Goal: Task Accomplishment & Management: Use online tool/utility

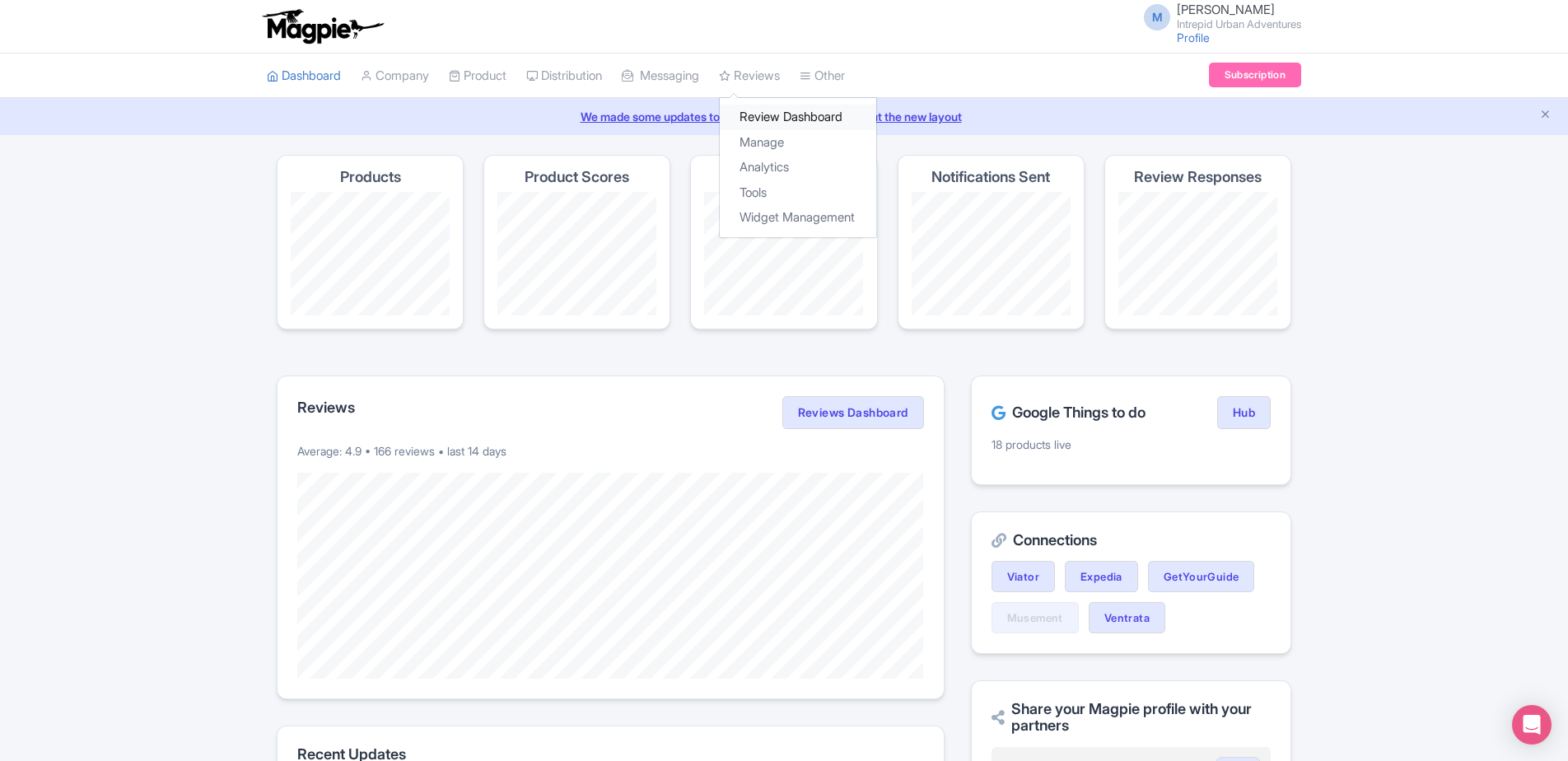
click at [789, 119] on link "Review Dashboard" at bounding box center [798, 118] width 156 height 26
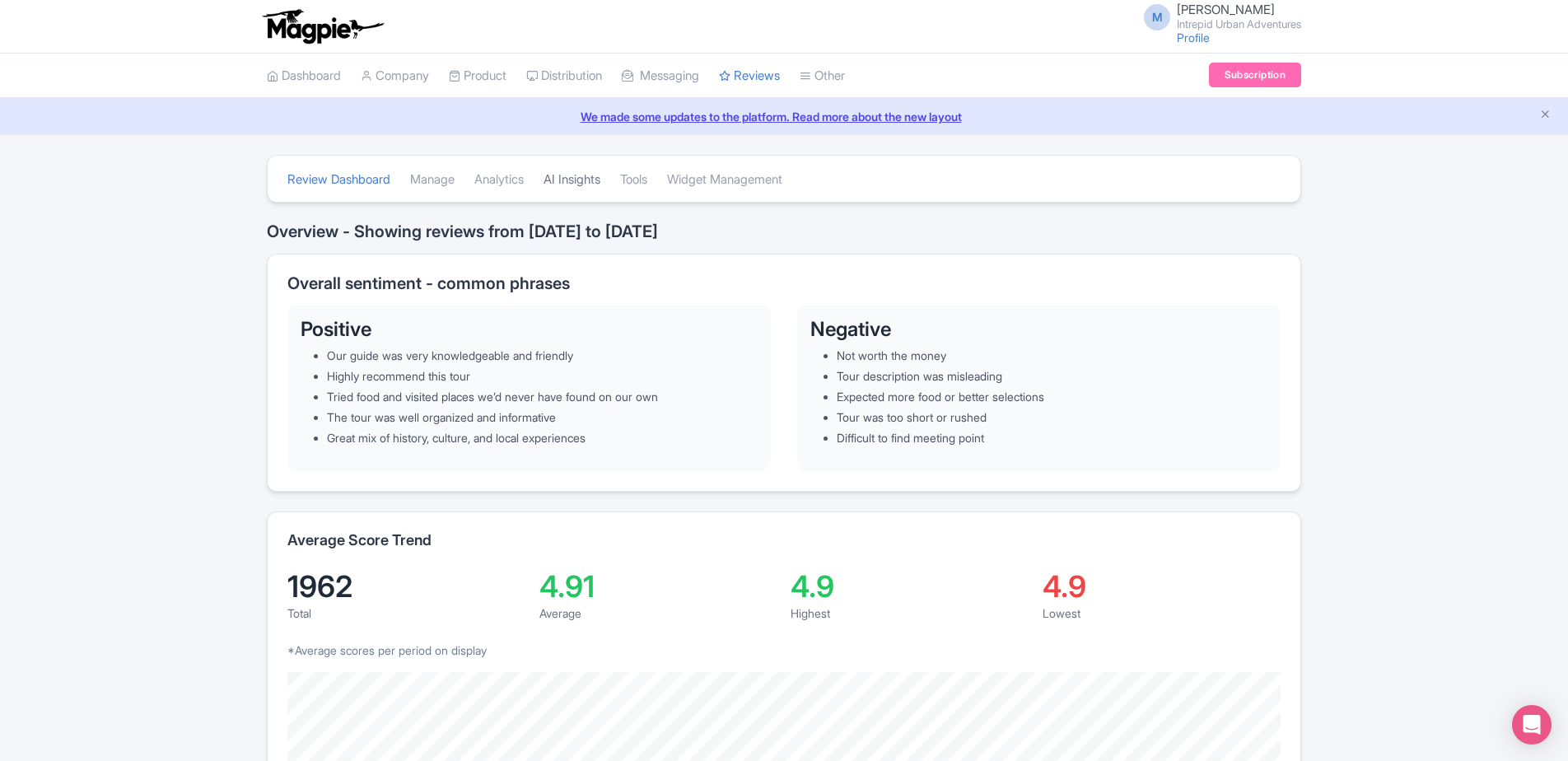
click at [588, 185] on link "AI Insights" at bounding box center [571, 179] width 57 height 45
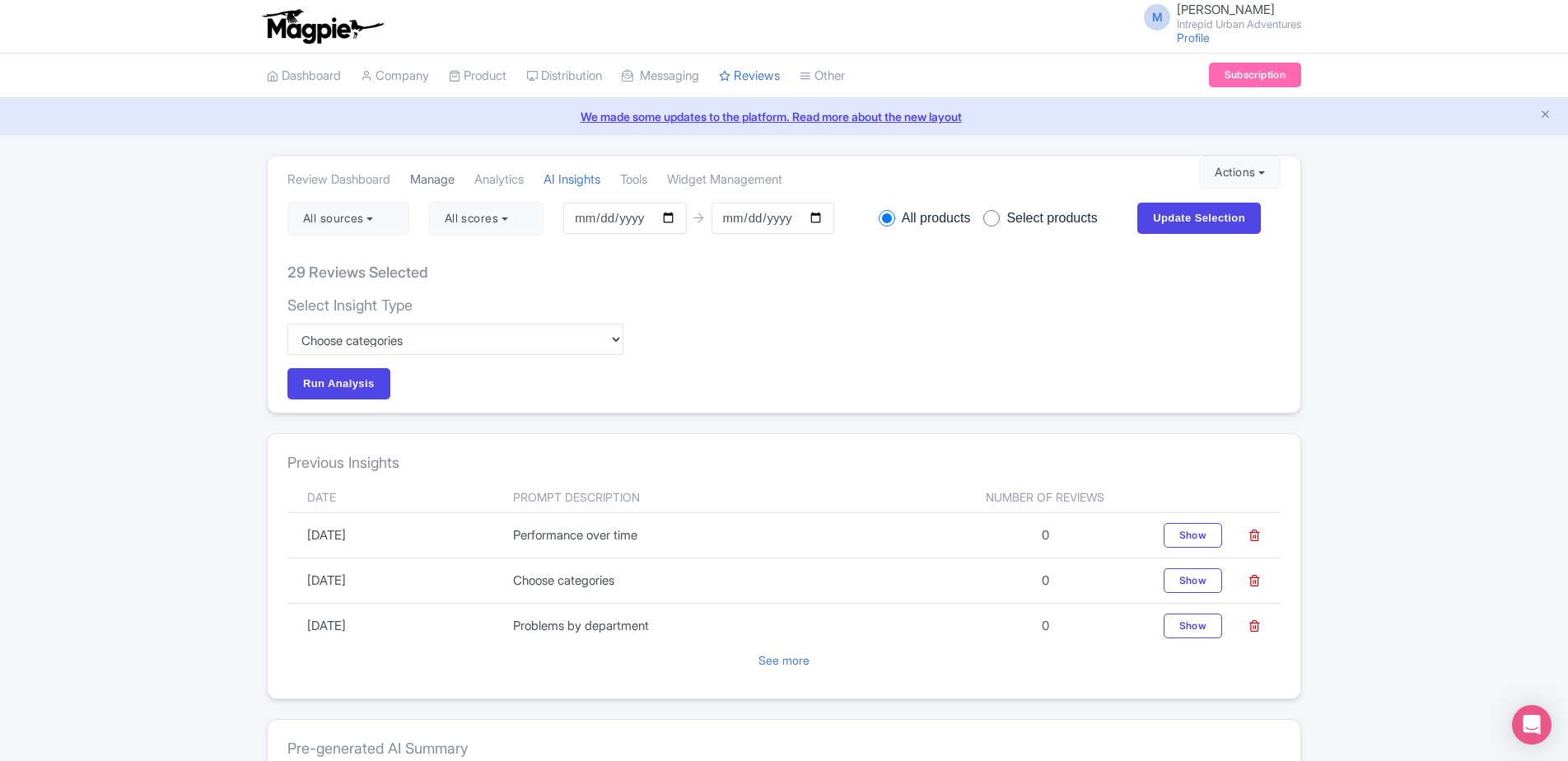
click at [441, 180] on link "Manage" at bounding box center [432, 179] width 45 height 45
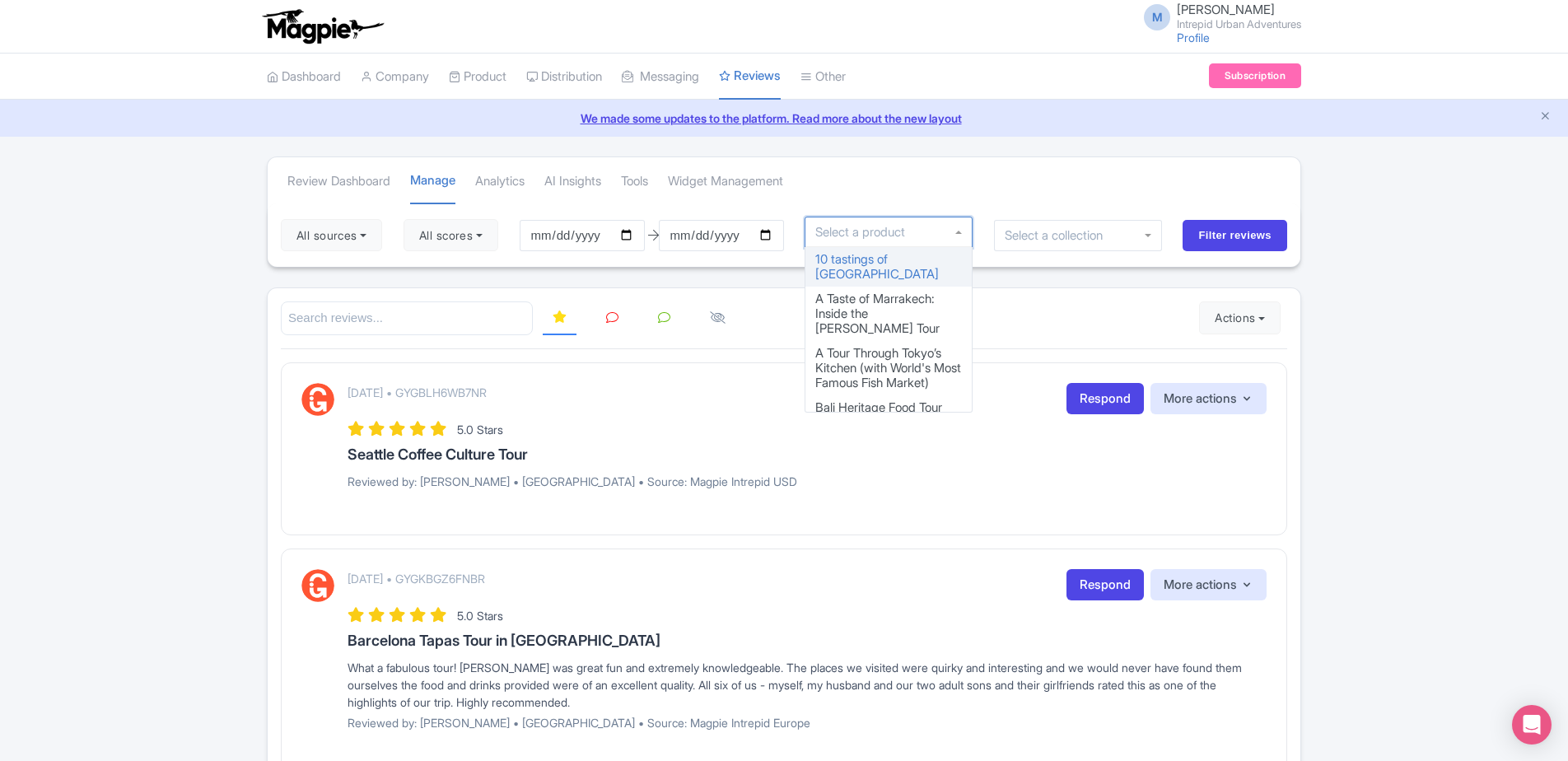
click at [851, 245] on div at bounding box center [889, 232] width 168 height 31
click at [1123, 239] on div at bounding box center [1078, 235] width 168 height 31
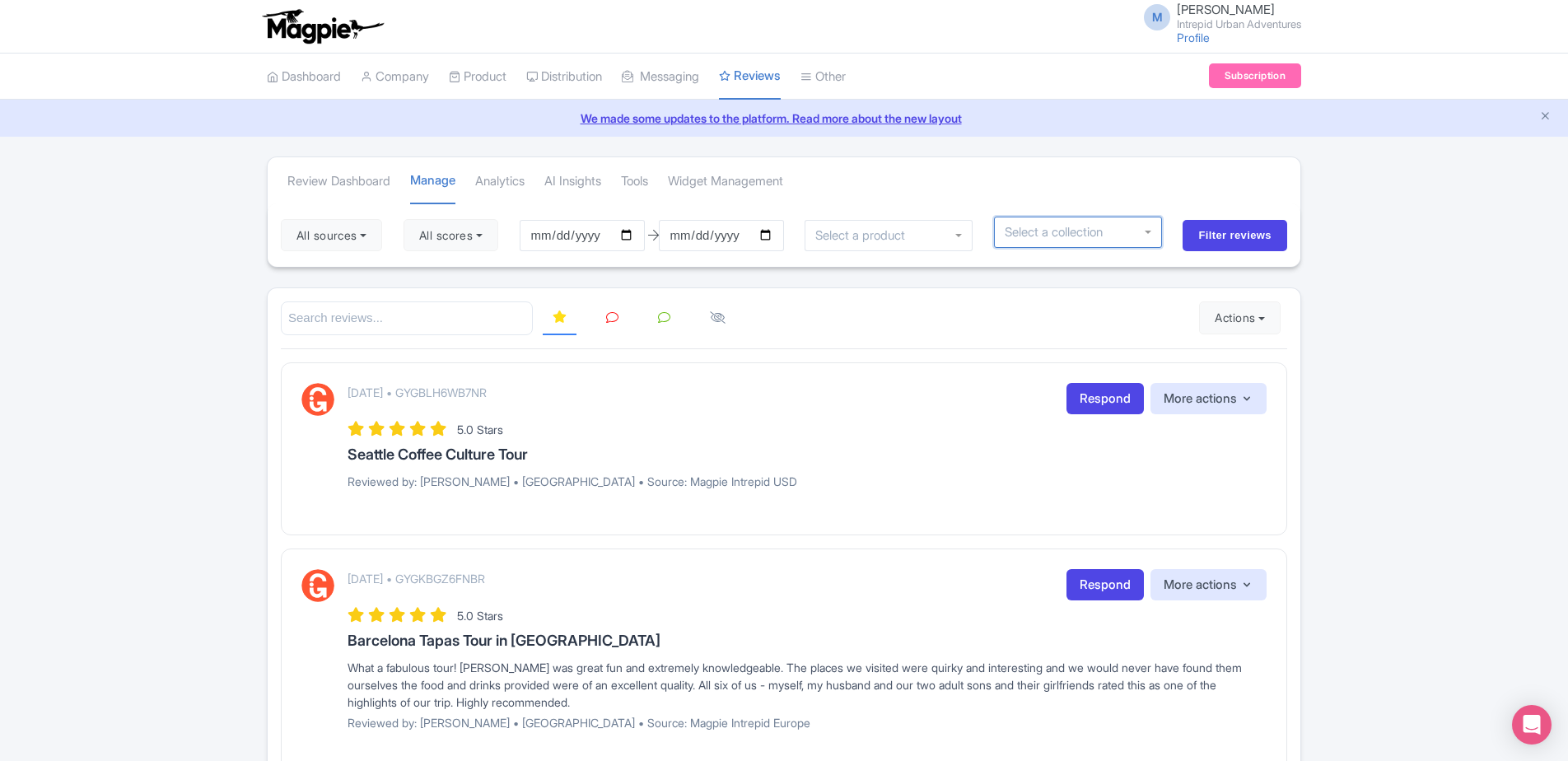
click at [1123, 239] on div at bounding box center [1078, 232] width 168 height 31
click at [1150, 224] on div at bounding box center [1078, 232] width 168 height 31
click at [1089, 236] on input "select-one" at bounding box center [1059, 232] width 110 height 15
click at [1151, 234] on div at bounding box center [1078, 232] width 168 height 31
drag, startPoint x: 1052, startPoint y: 229, endPoint x: 948, endPoint y: 220, distance: 104.4
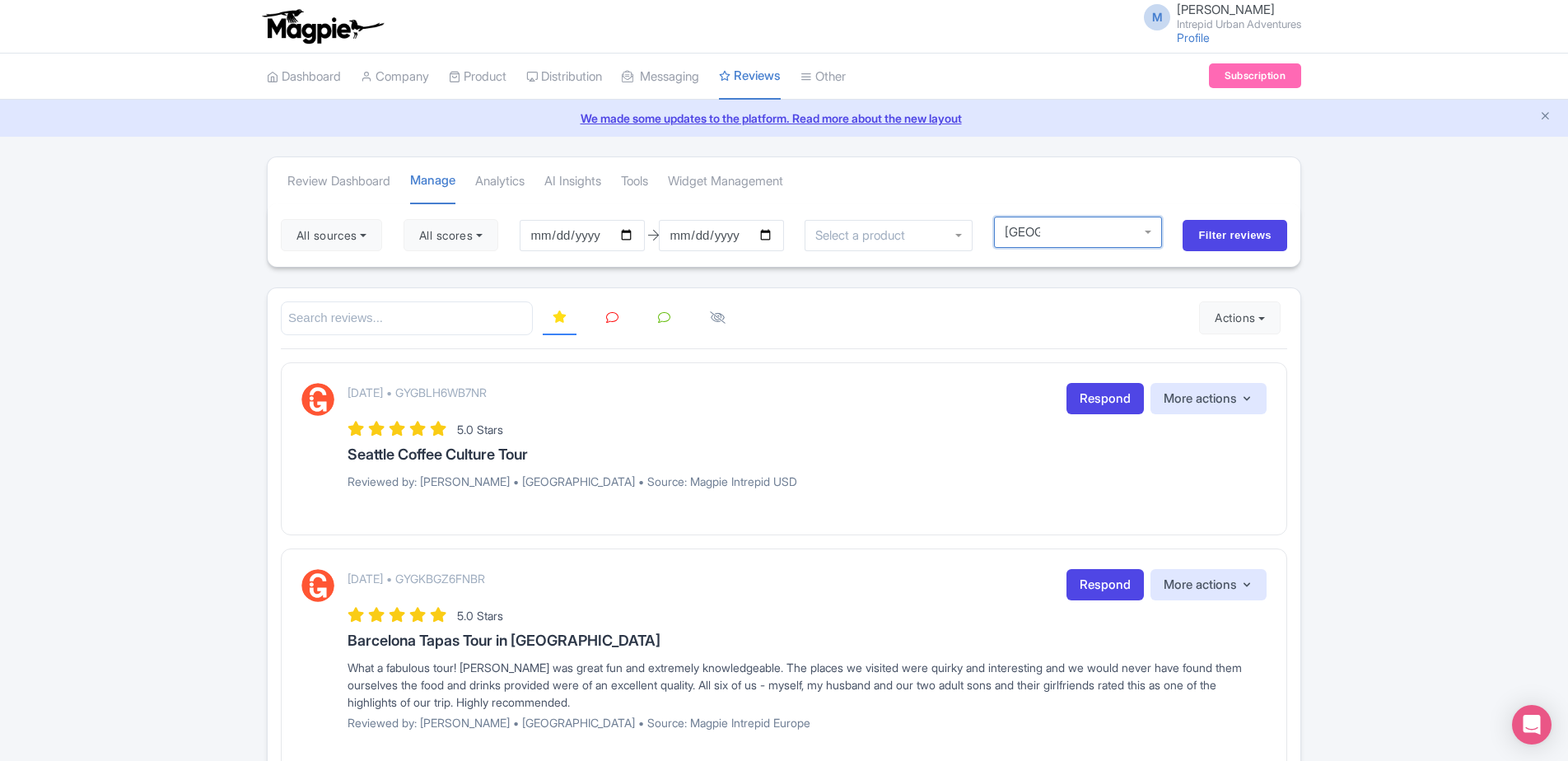
click at [948, 220] on div "All sources Select all Deselect all Select all Deselect all Urban Adventures - …" at bounding box center [784, 235] width 1033 height 63
drag, startPoint x: 1046, startPoint y: 230, endPoint x: 974, endPoint y: 224, distance: 72.2
click at [974, 224] on div "All sources Select all Deselect all Select all Deselect all Urban Adventures - …" at bounding box center [784, 235] width 1033 height 63
type input "t"
click at [963, 237] on div at bounding box center [889, 235] width 168 height 31
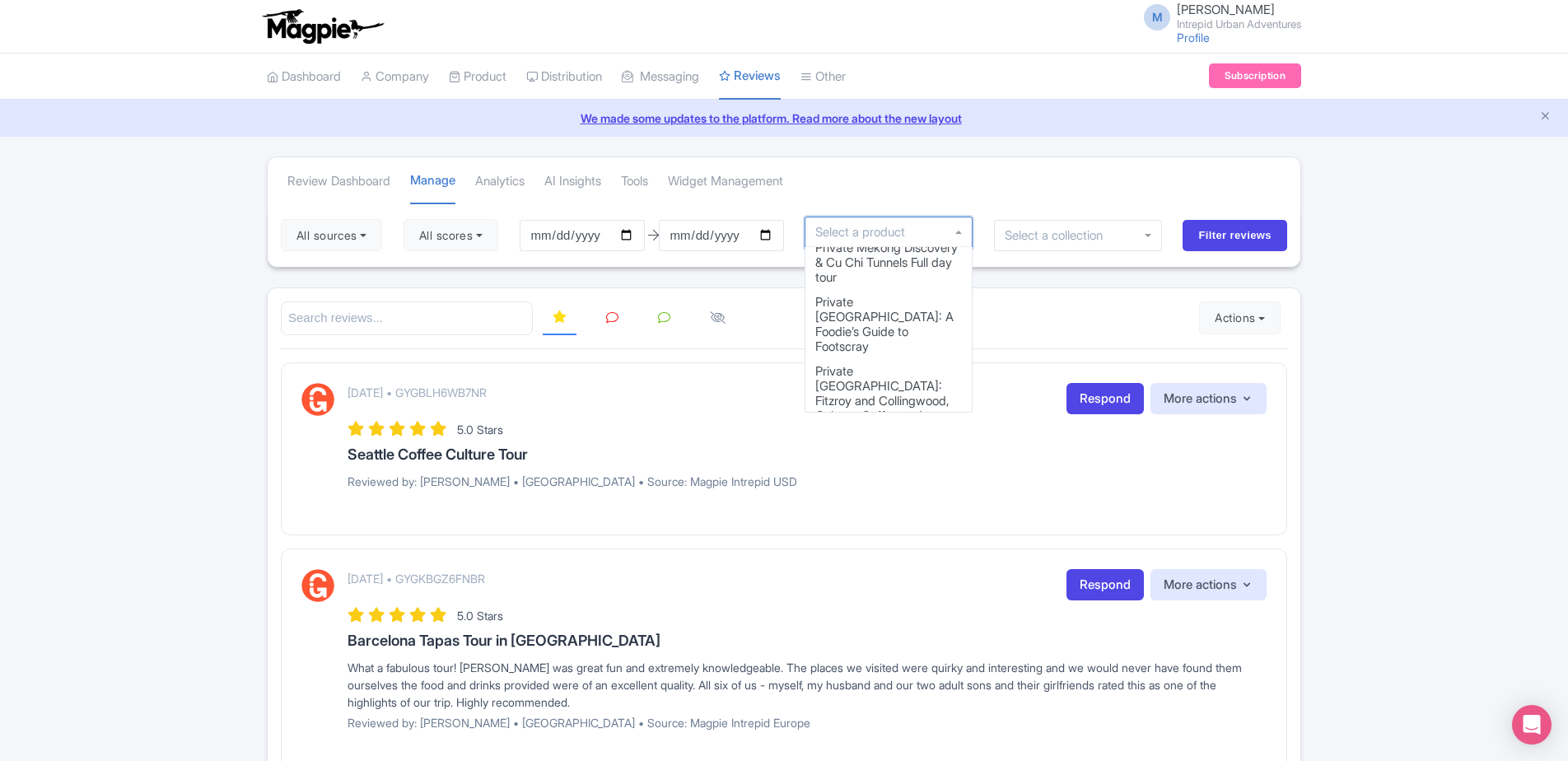
scroll to position [5862, 0]
click at [839, 234] on input "select-one" at bounding box center [864, 232] width 99 height 15
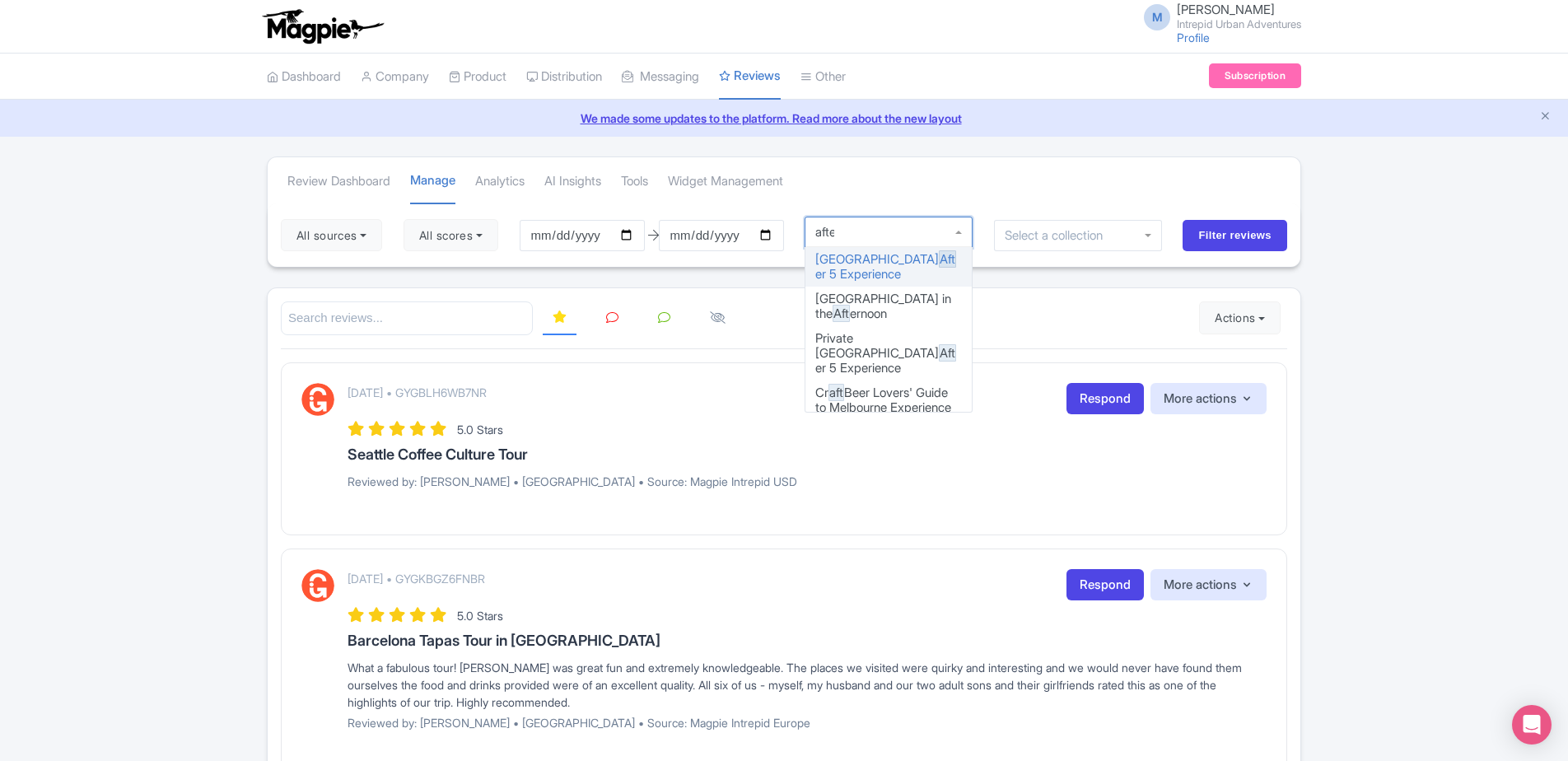
type input "after"
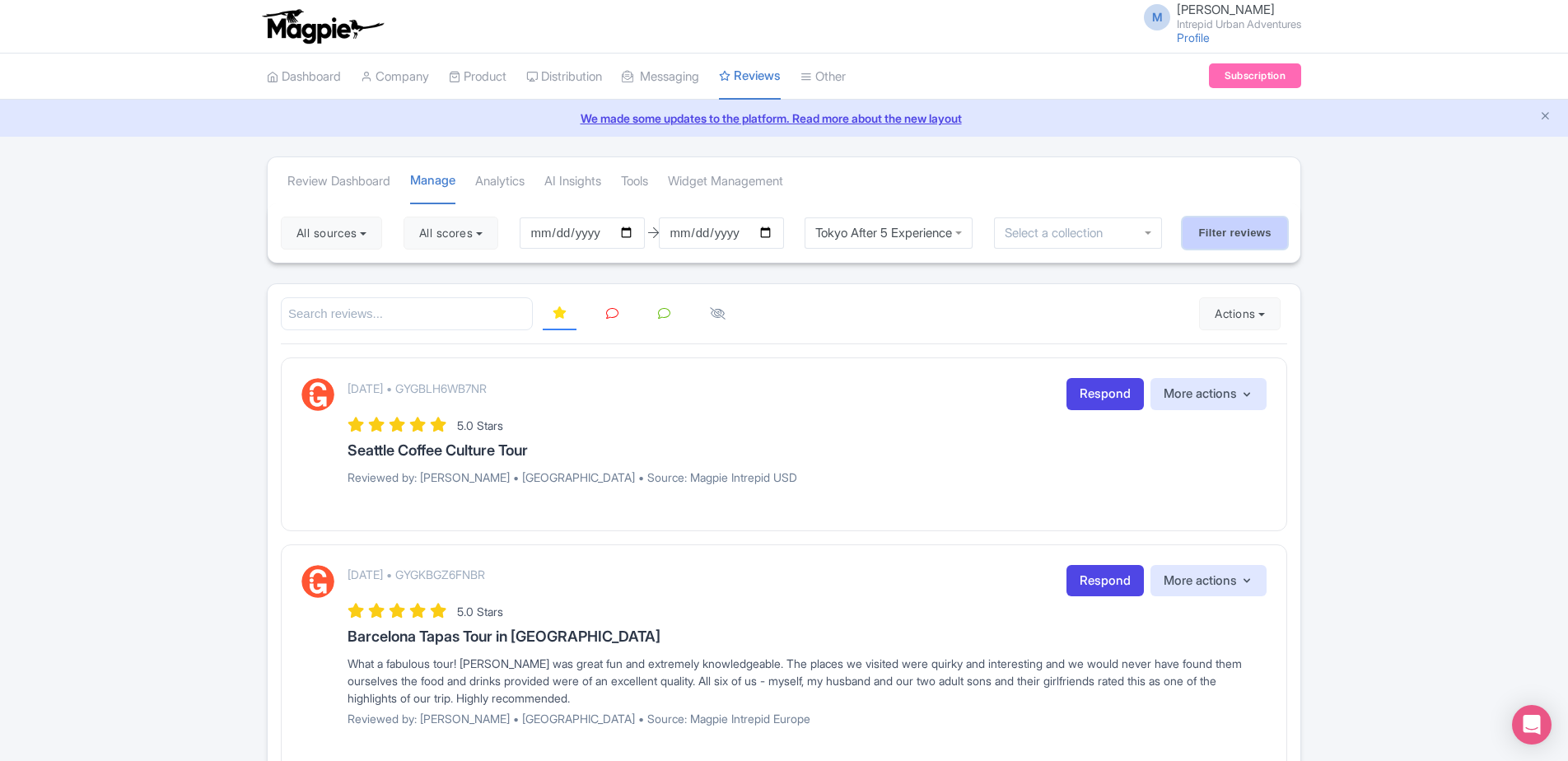
click at [1227, 234] on input "Filter reviews" at bounding box center [1234, 233] width 105 height 31
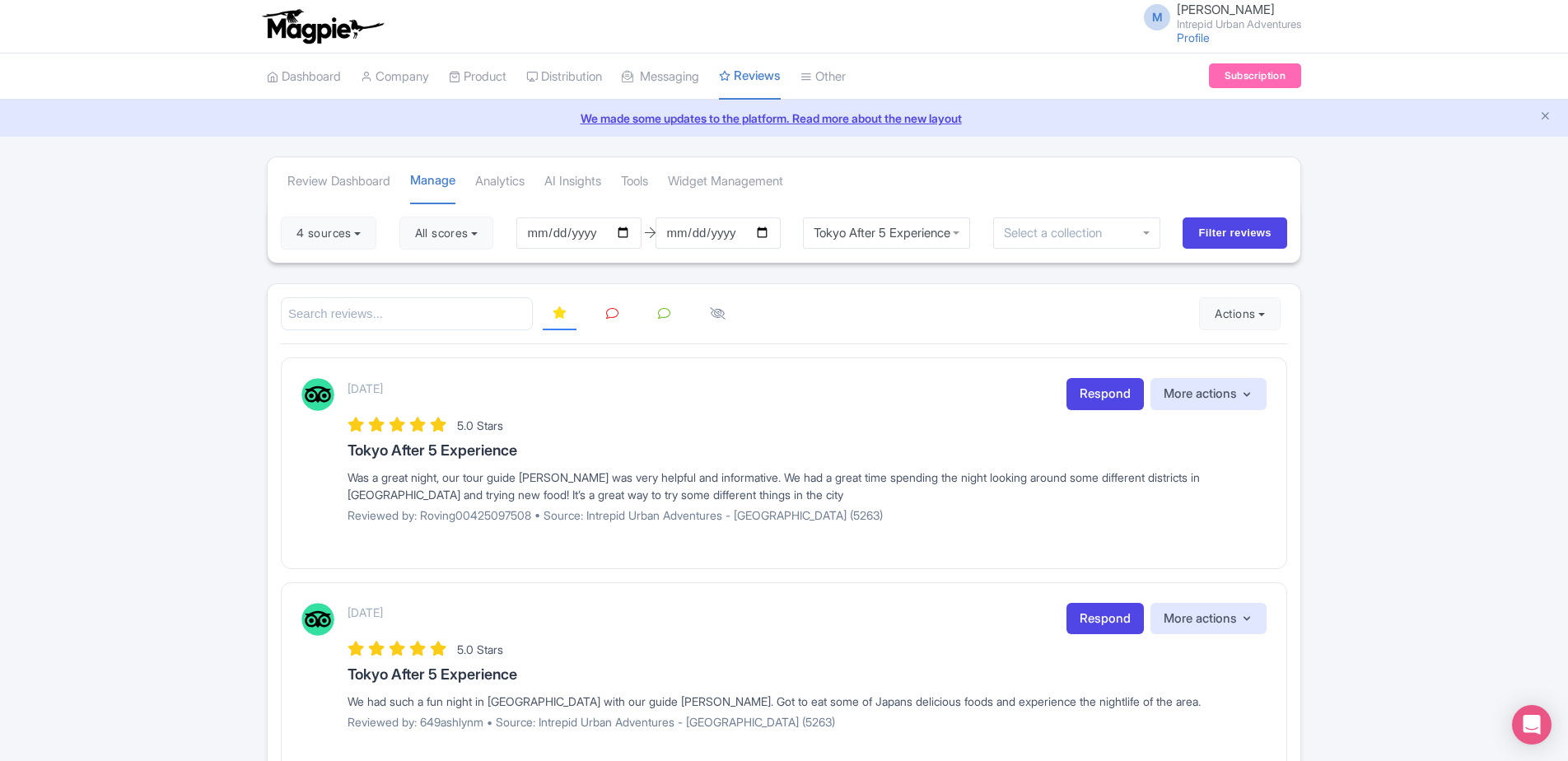
click at [878, 238] on div "Tokyo After 5 Experience" at bounding box center [887, 233] width 168 height 31
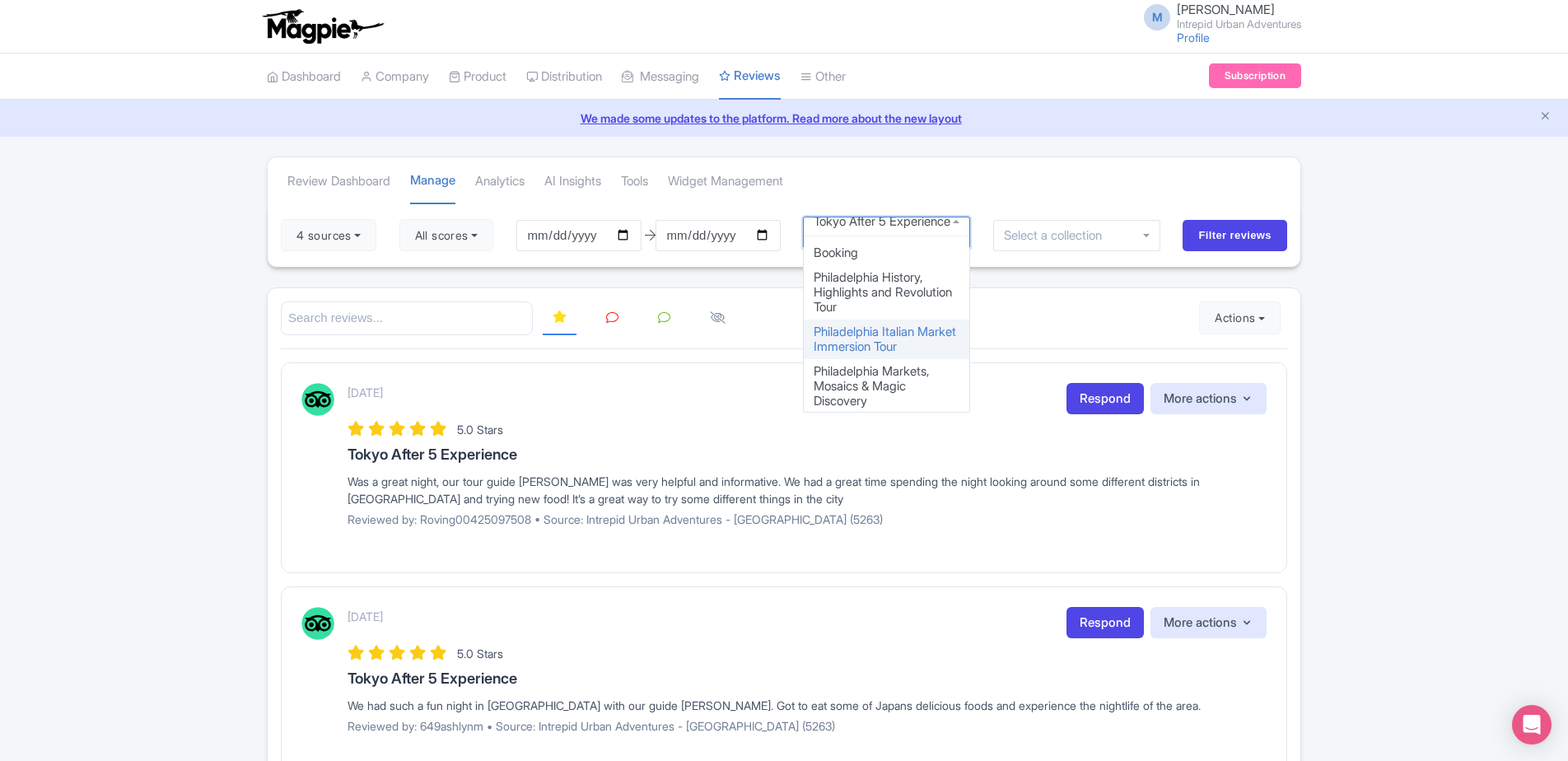
scroll to position [4172, 0]
click at [1005, 245] on div at bounding box center [1077, 235] width 168 height 31
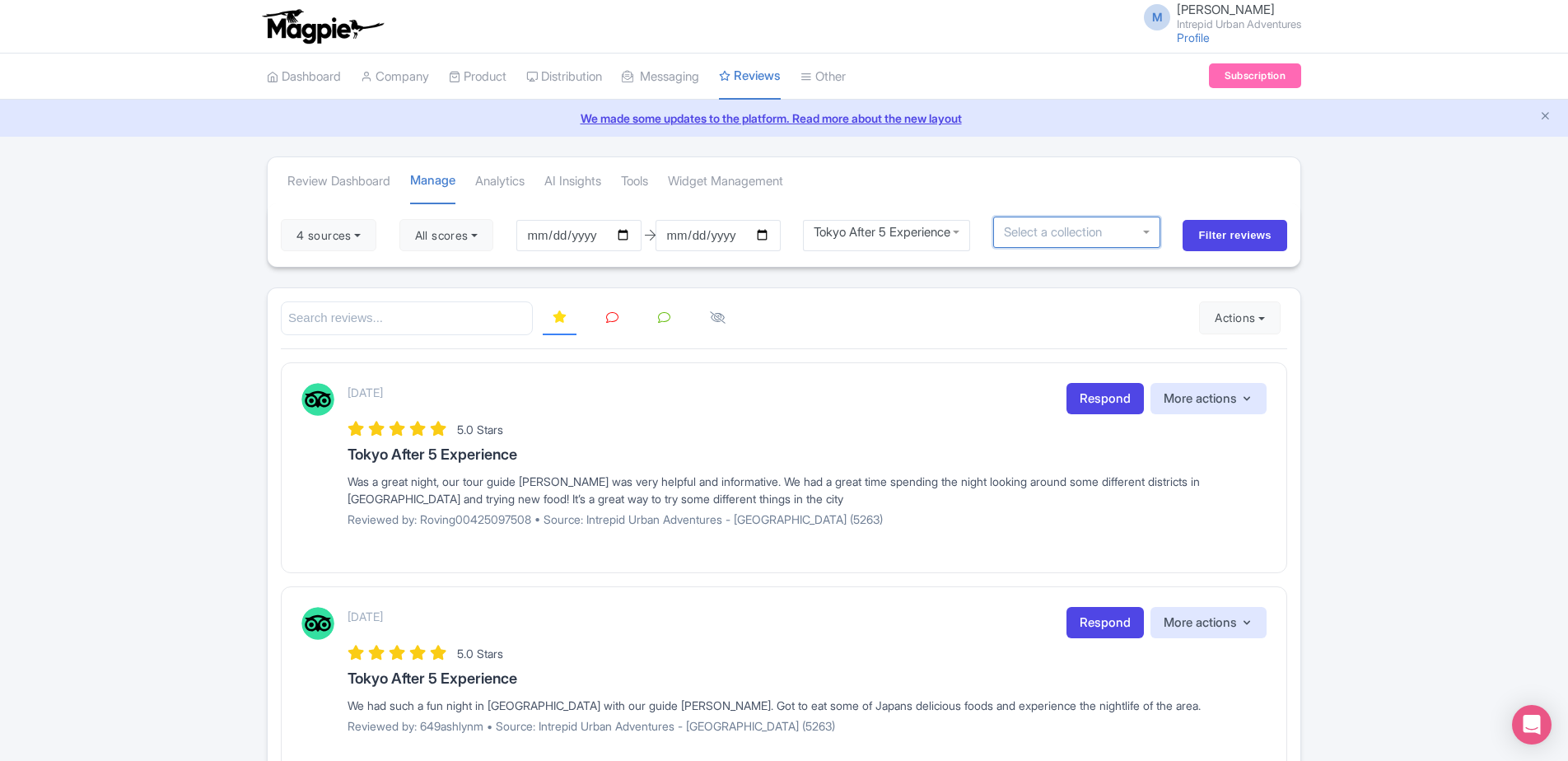
click at [1030, 238] on input "select-one" at bounding box center [1058, 232] width 110 height 15
click at [1157, 236] on div at bounding box center [1077, 232] width 168 height 31
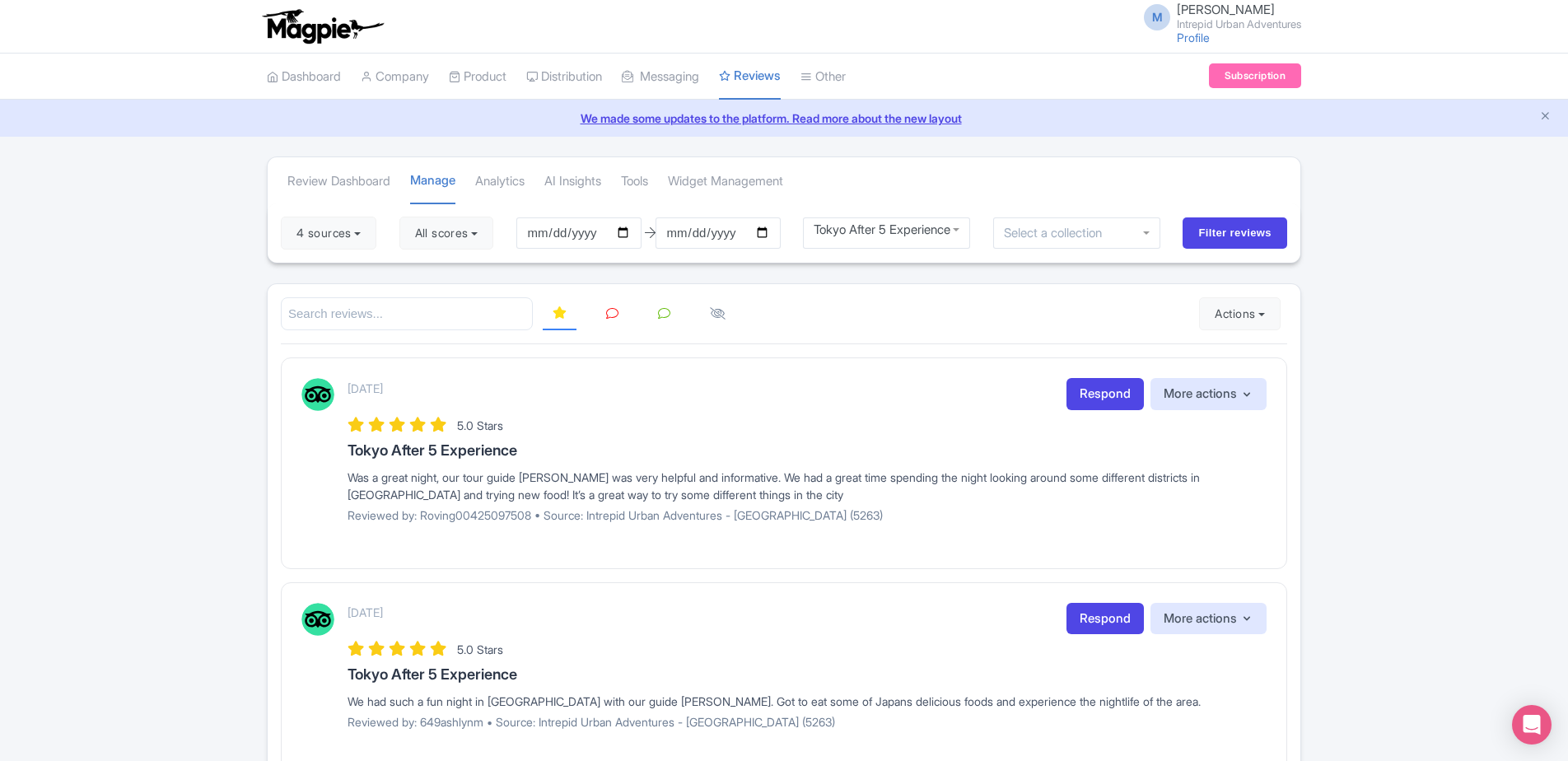
click at [871, 227] on div "Tokyo After 5 Experience" at bounding box center [886, 229] width 147 height 15
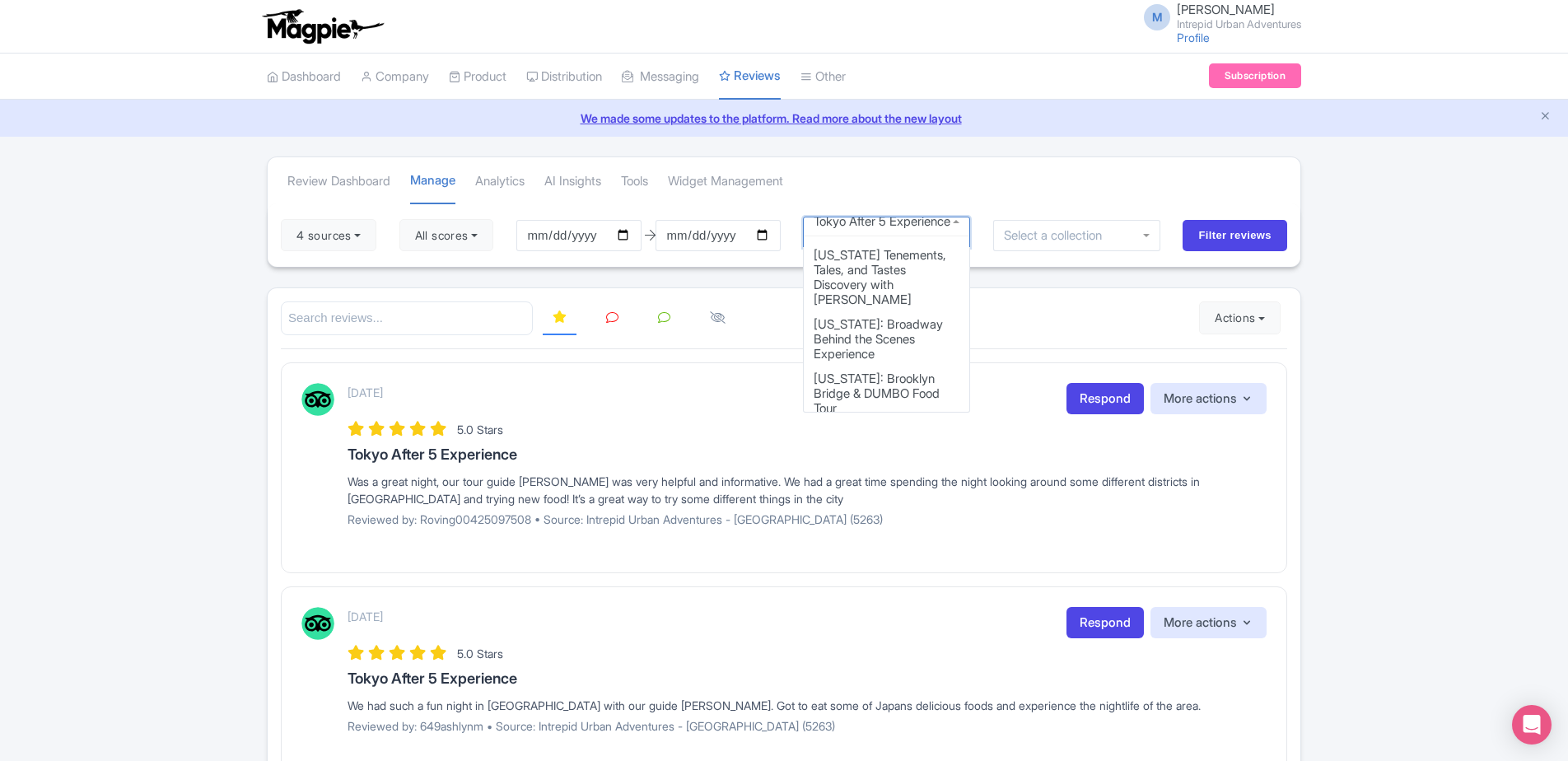
scroll to position [0, 0]
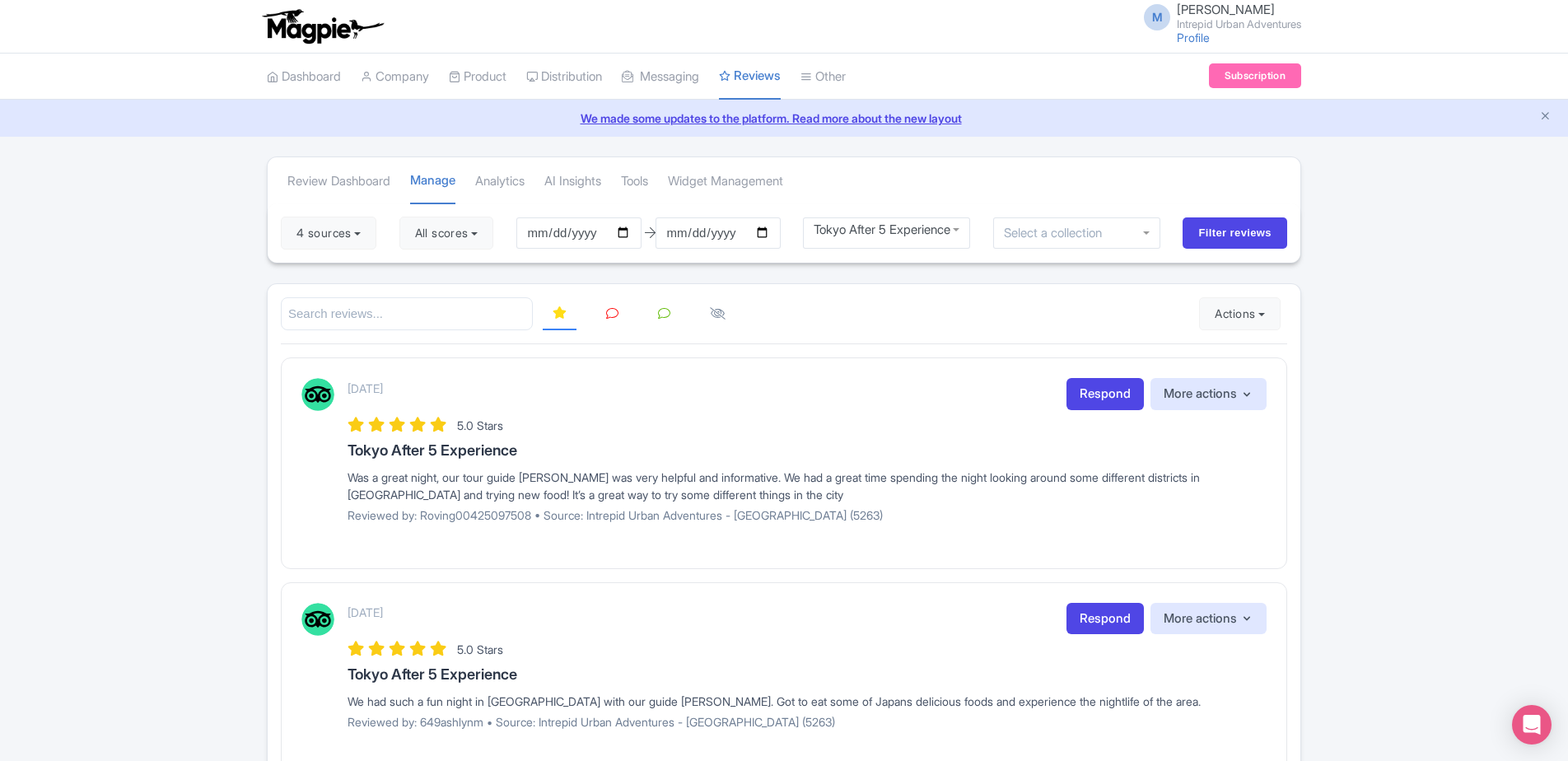
click at [832, 245] on div "Tokyo After 5 Experience" at bounding box center [887, 233] width 168 height 31
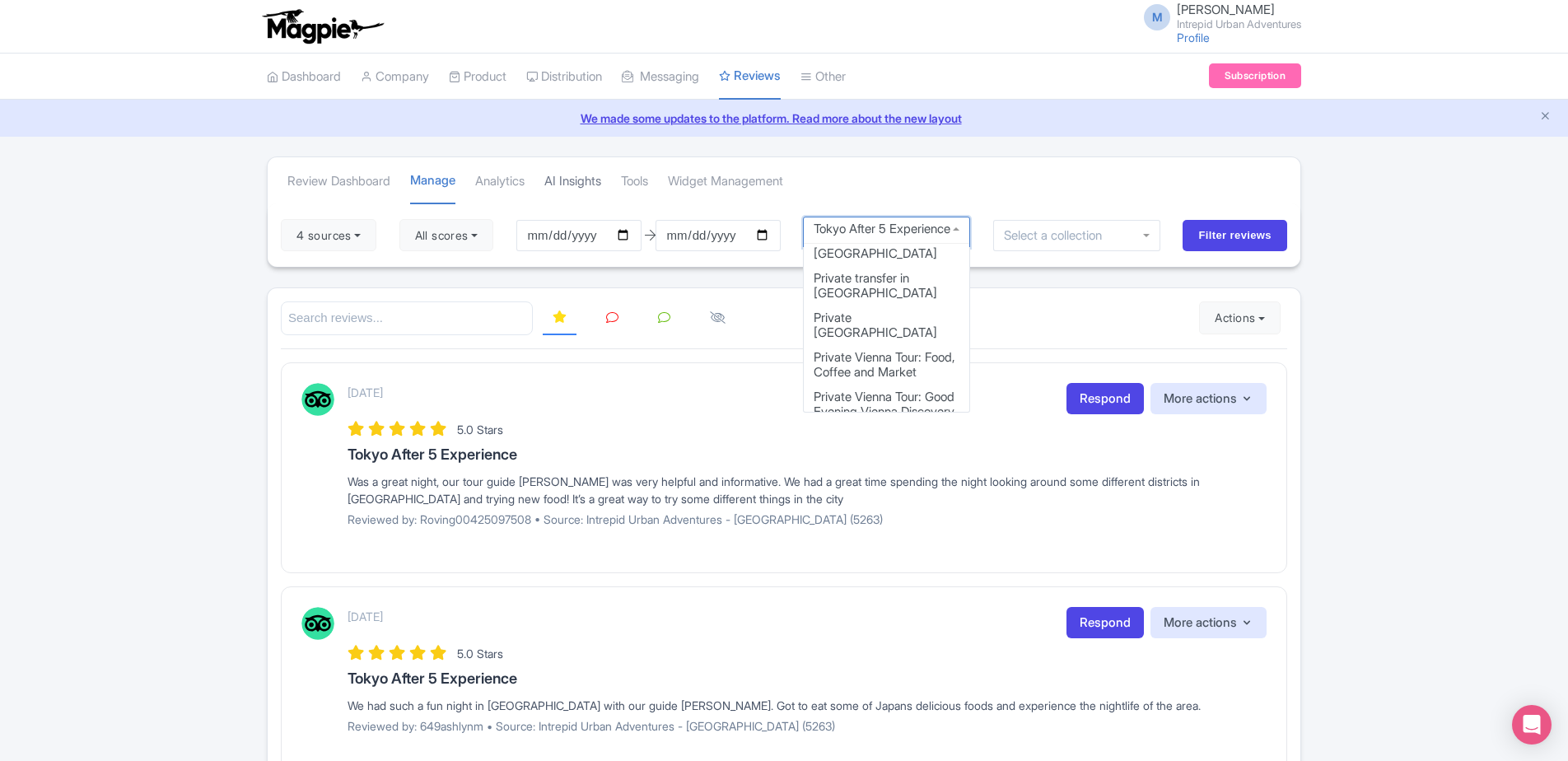
scroll to position [6690, 0]
click at [347, 177] on link "Review Dashboard" at bounding box center [339, 181] width 103 height 45
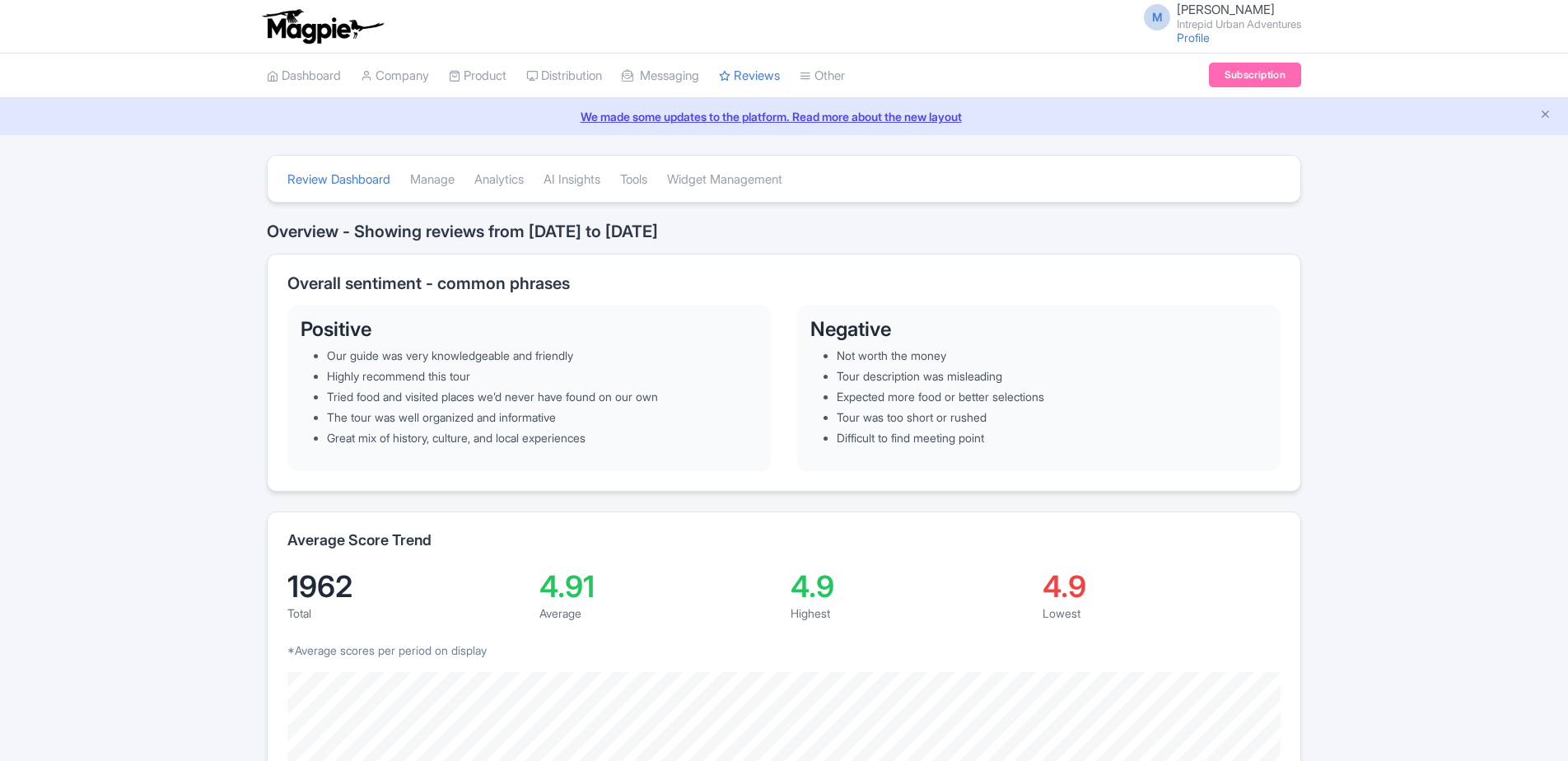
click at [432, 188] on link "Manage" at bounding box center [432, 179] width 45 height 45
click at [431, 181] on link "Manage" at bounding box center [432, 179] width 45 height 45
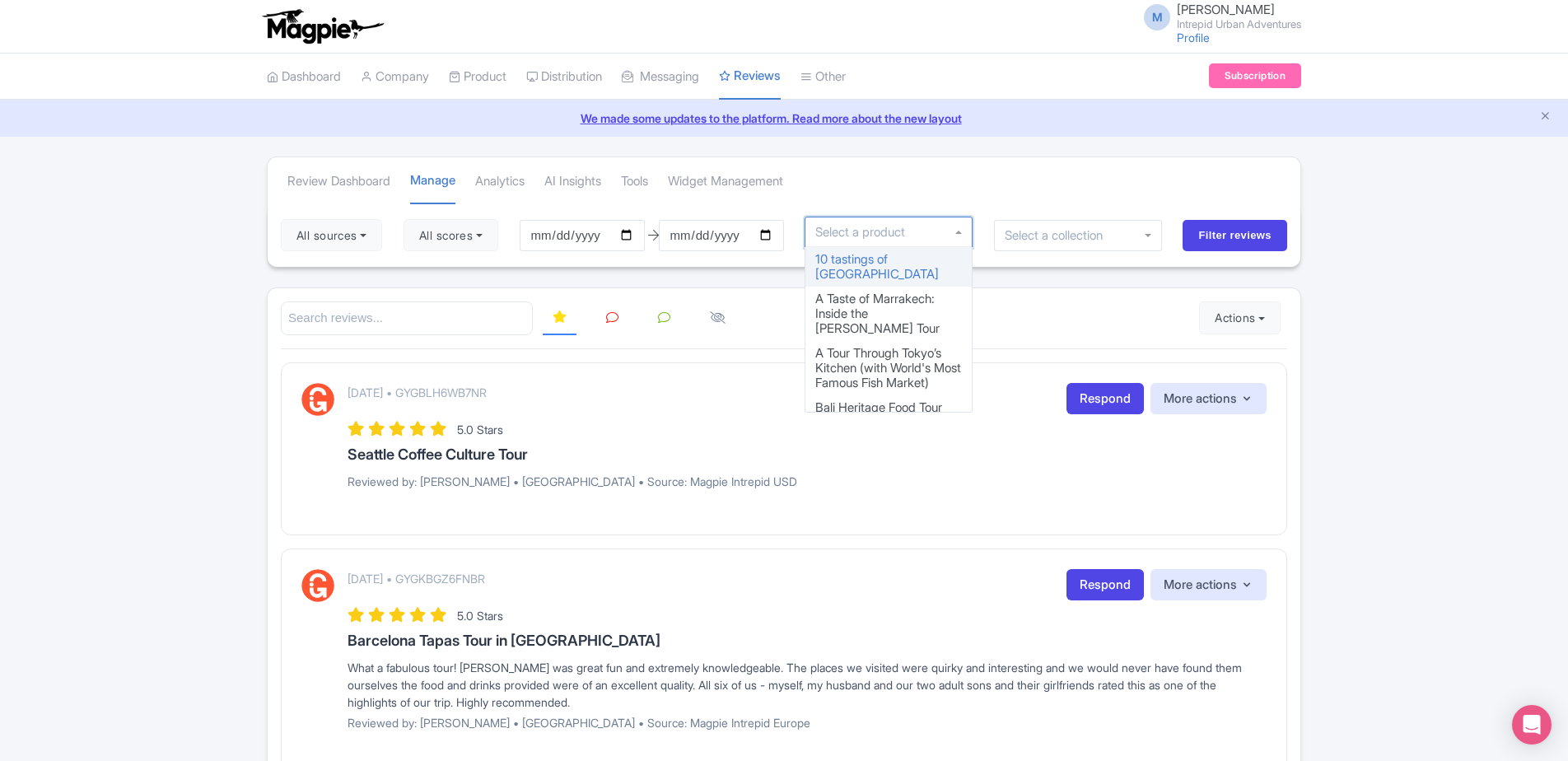
click at [861, 236] on input "select-one" at bounding box center [864, 232] width 99 height 15
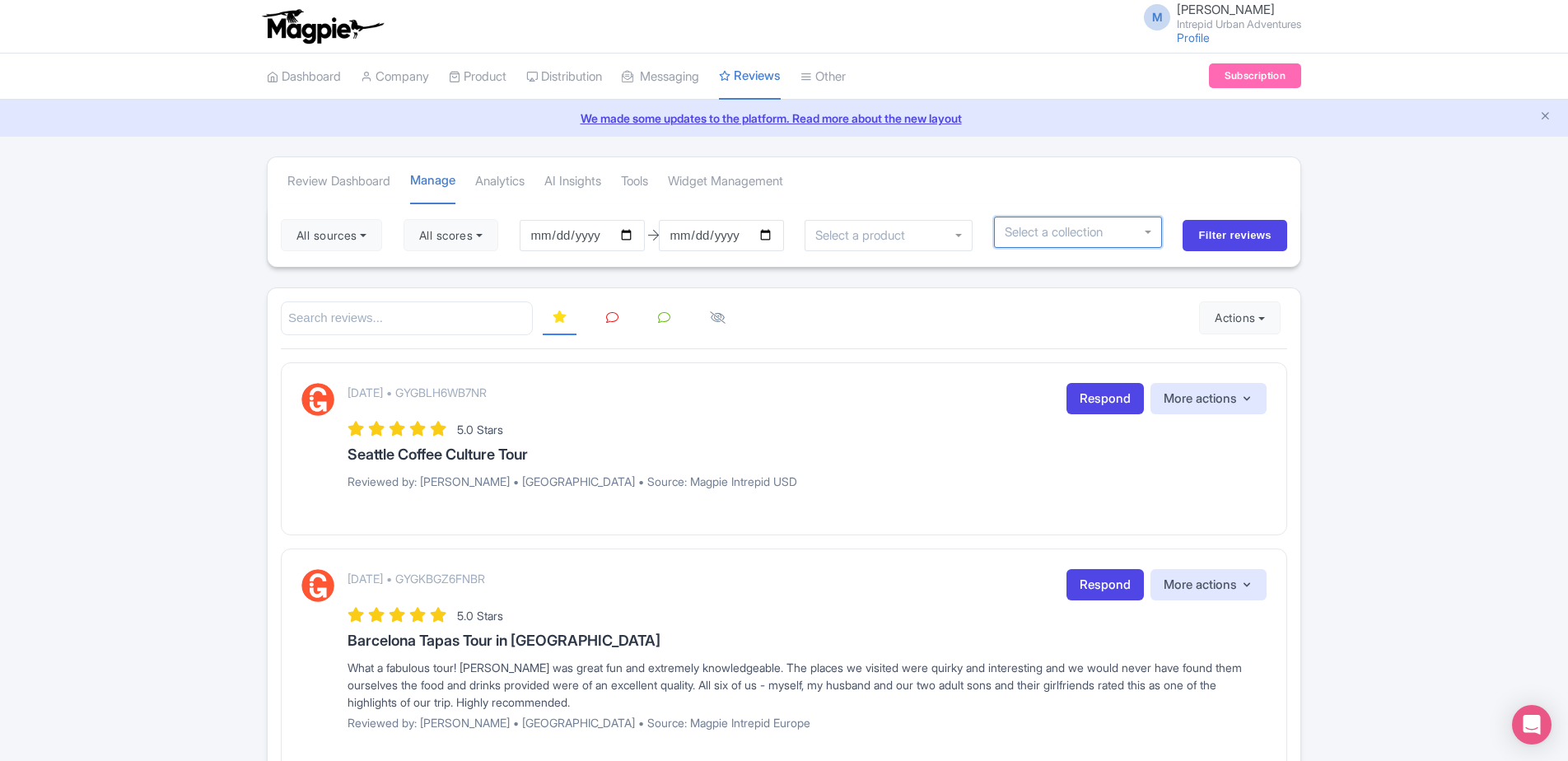
click at [1041, 236] on input "select-one" at bounding box center [1059, 232] width 110 height 15
click at [1154, 235] on div at bounding box center [1078, 232] width 168 height 31
click at [1094, 233] on input "select-one" at bounding box center [1059, 232] width 110 height 15
type input "japan"
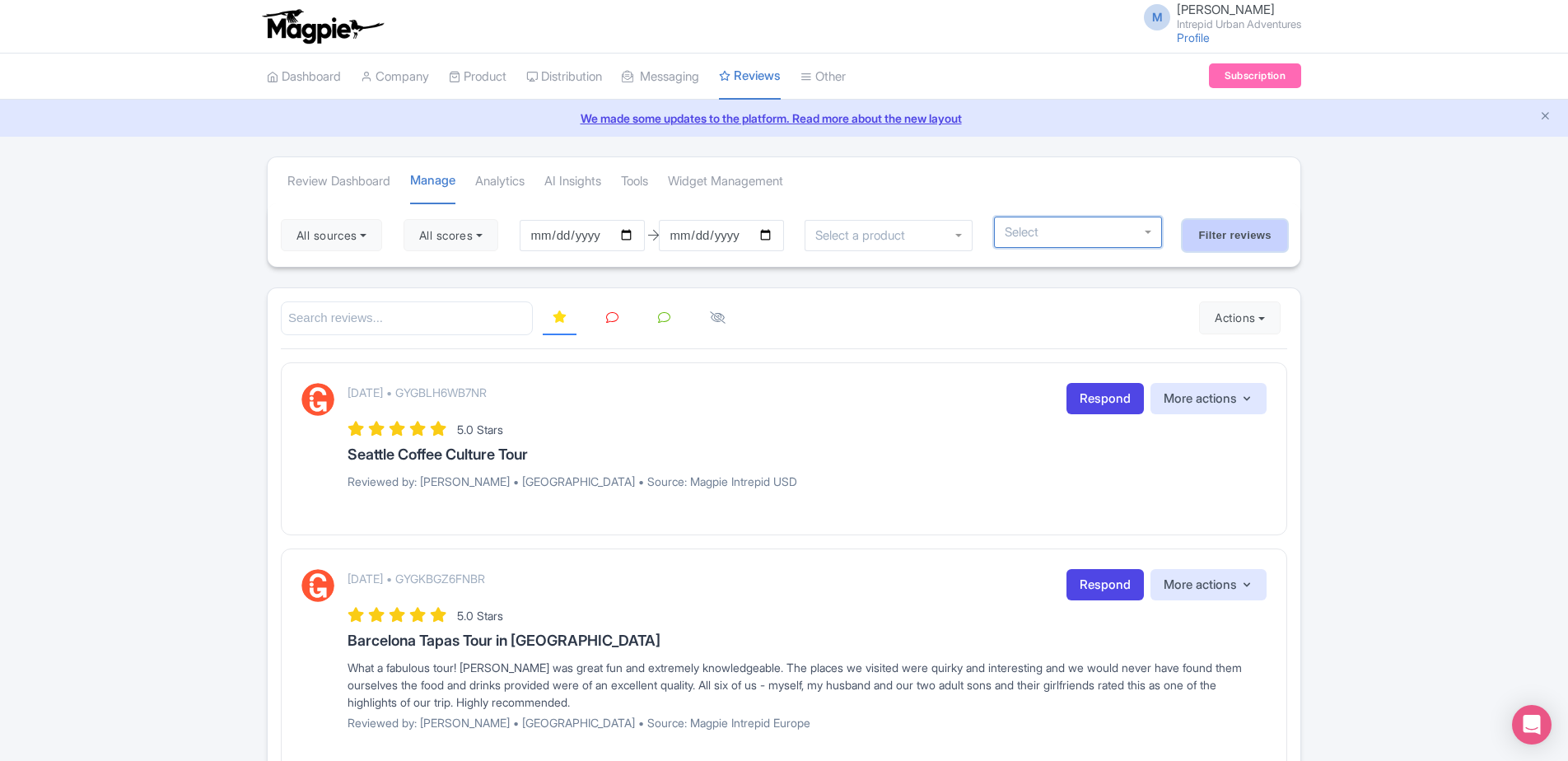
click at [1202, 232] on input "Filter reviews" at bounding box center [1234, 235] width 105 height 31
click at [1071, 232] on input "select-one" at bounding box center [1058, 232] width 110 height 15
click at [958, 236] on div at bounding box center [887, 235] width 168 height 31
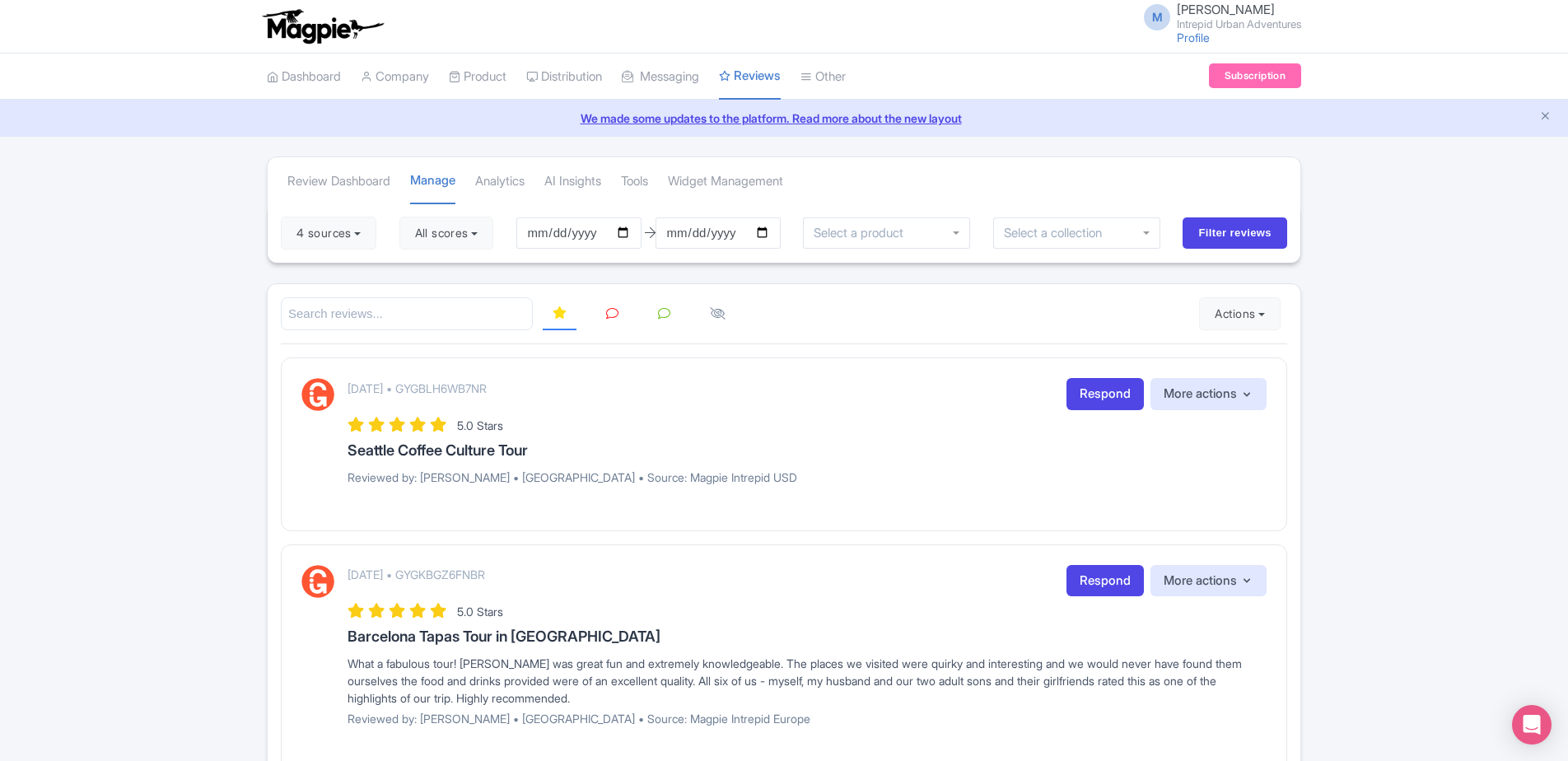
click at [834, 233] on input "select-one" at bounding box center [862, 233] width 99 height 15
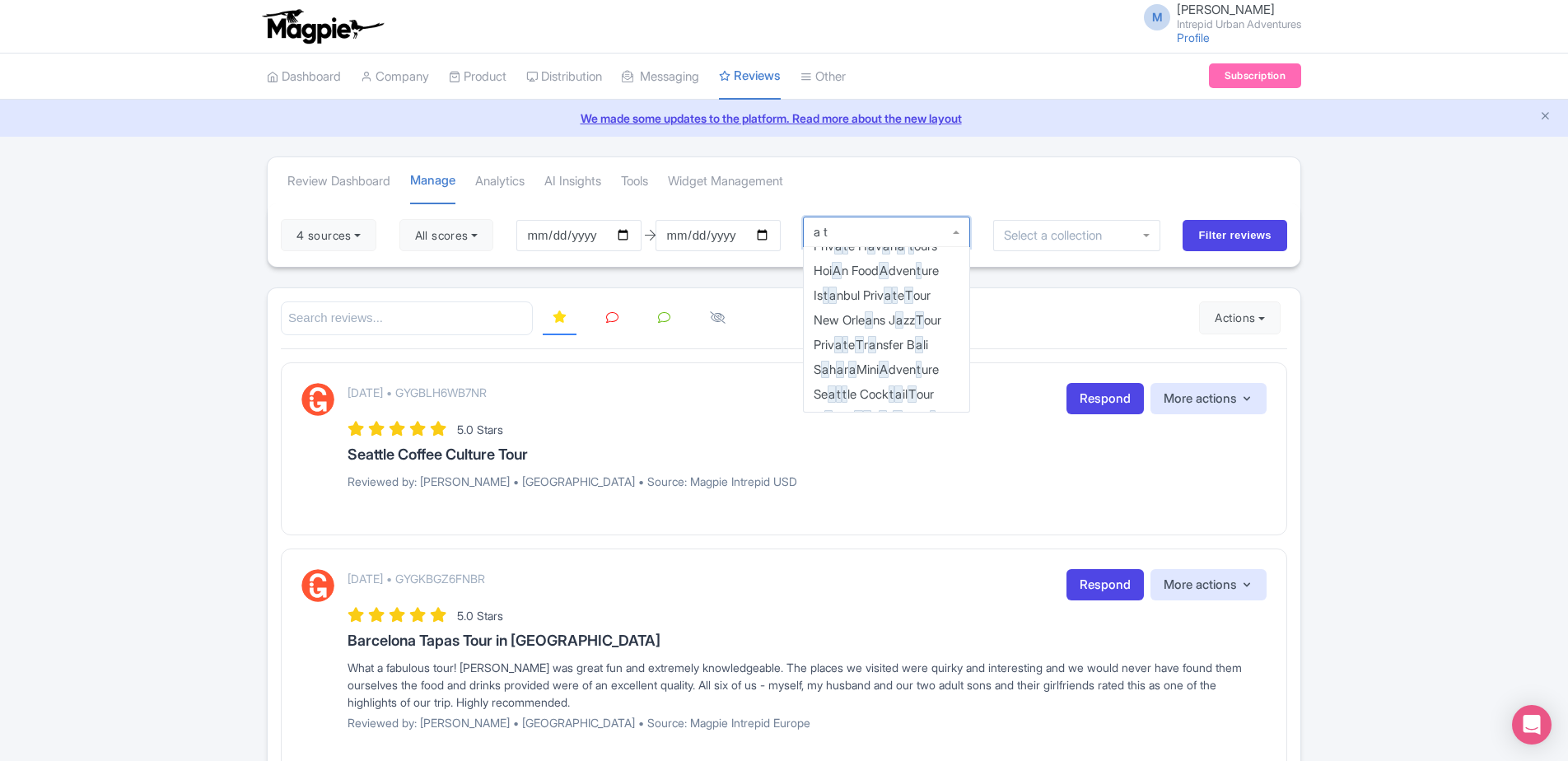
scroll to position [1535, 0]
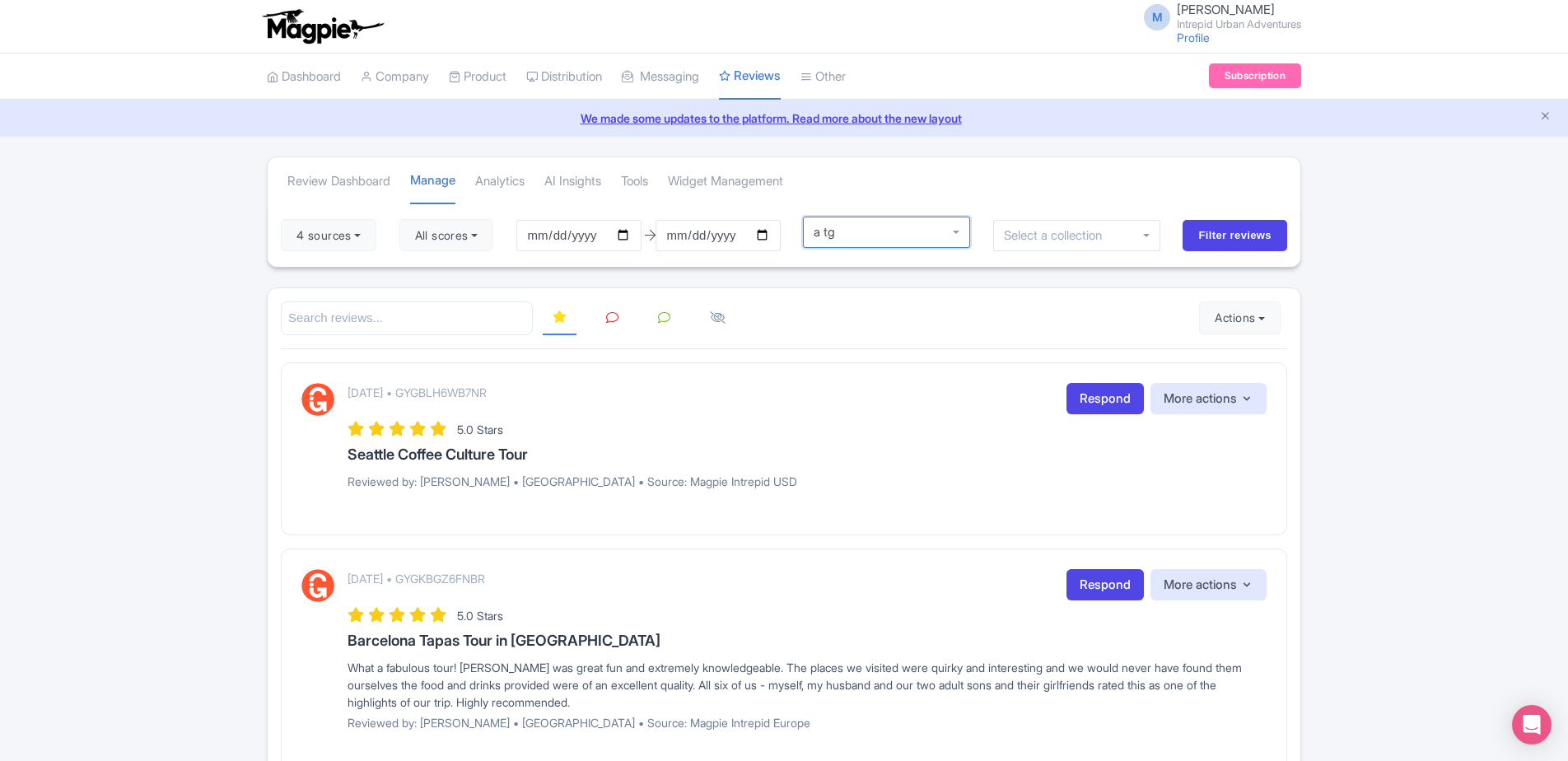
click at [1182, 220] on input "Filter reviews" at bounding box center [1234, 235] width 105 height 31
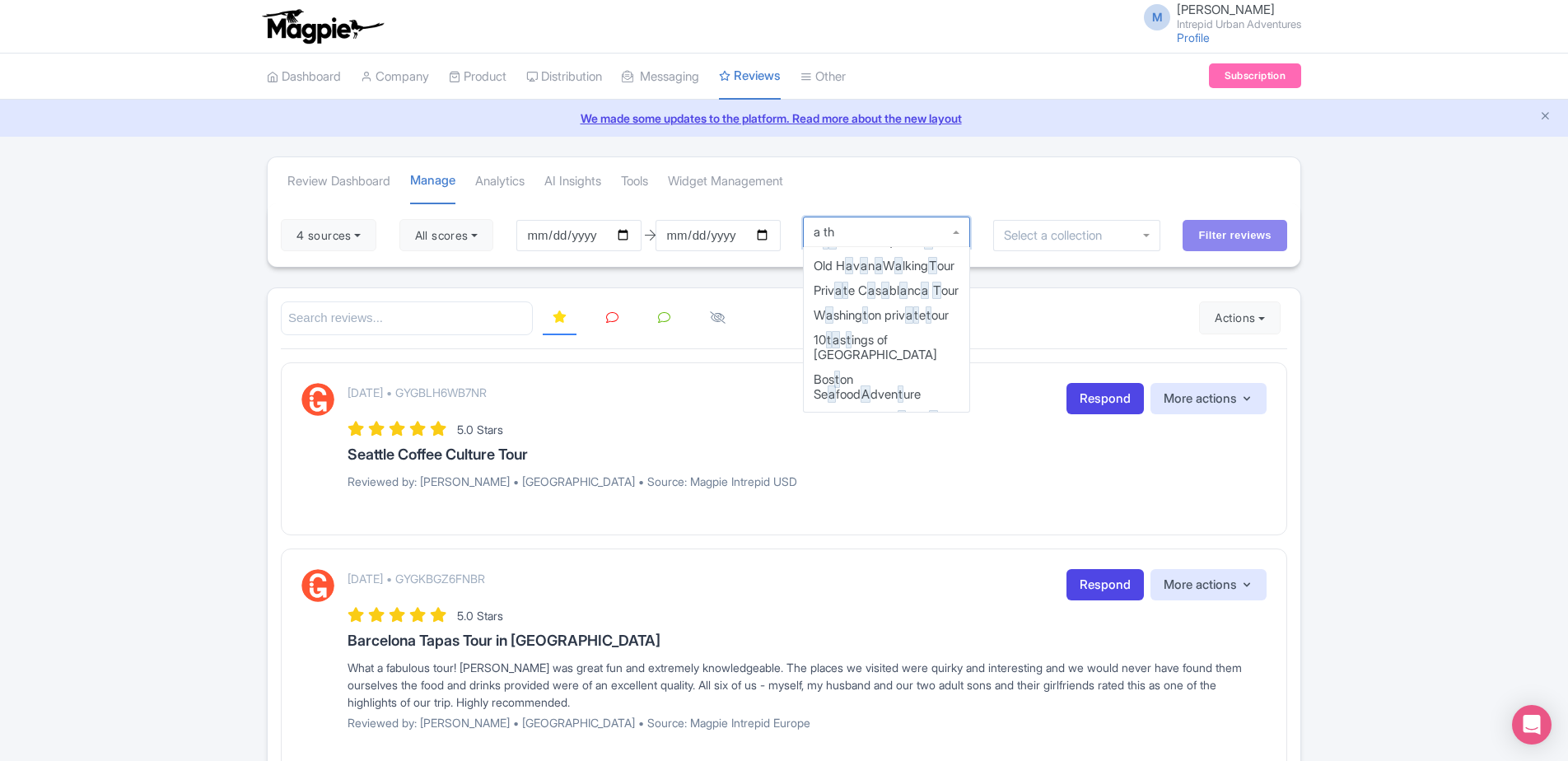
scroll to position [0, 0]
type input "a tho"
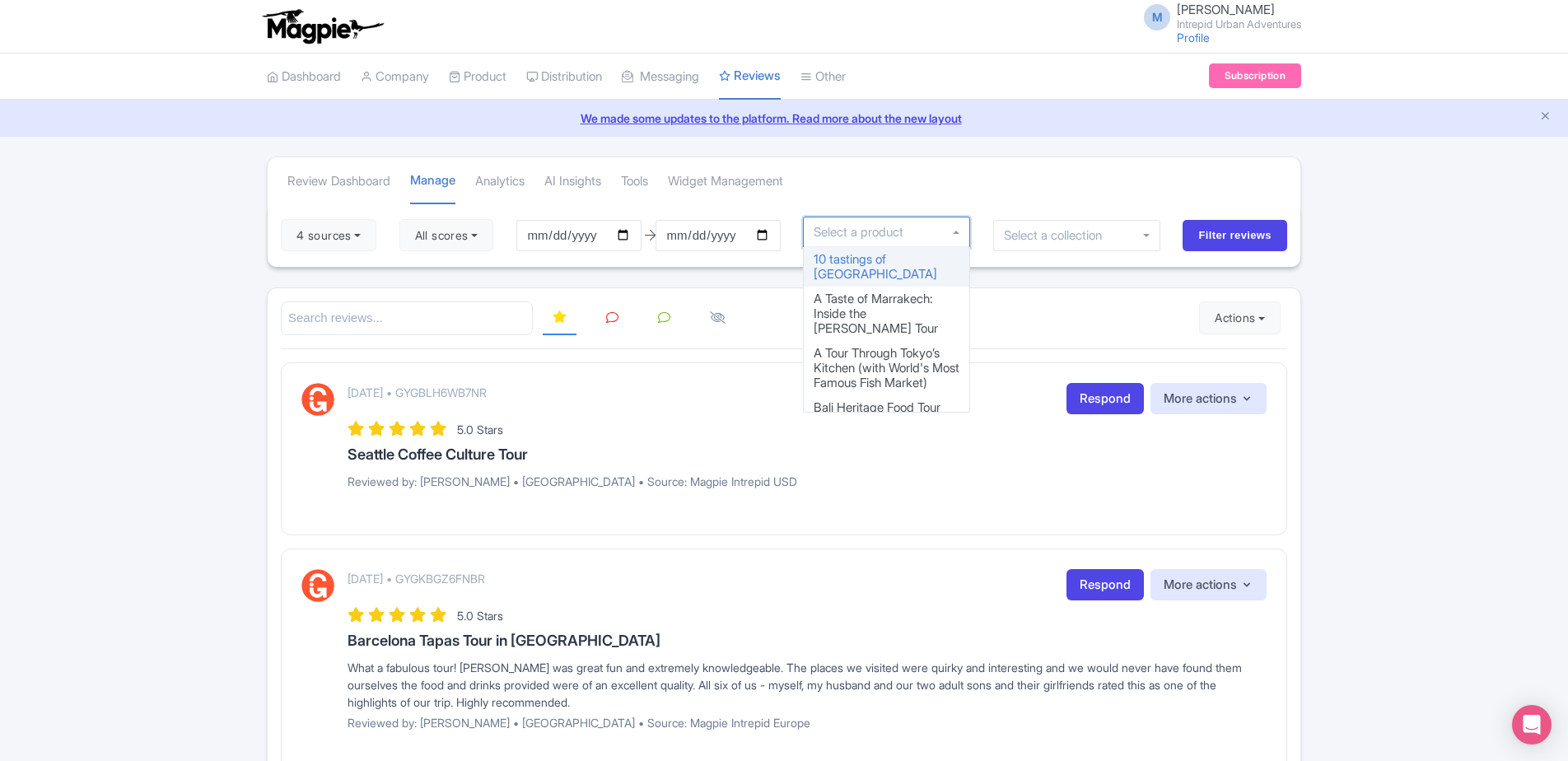
click at [844, 233] on input "select-one" at bounding box center [862, 232] width 99 height 15
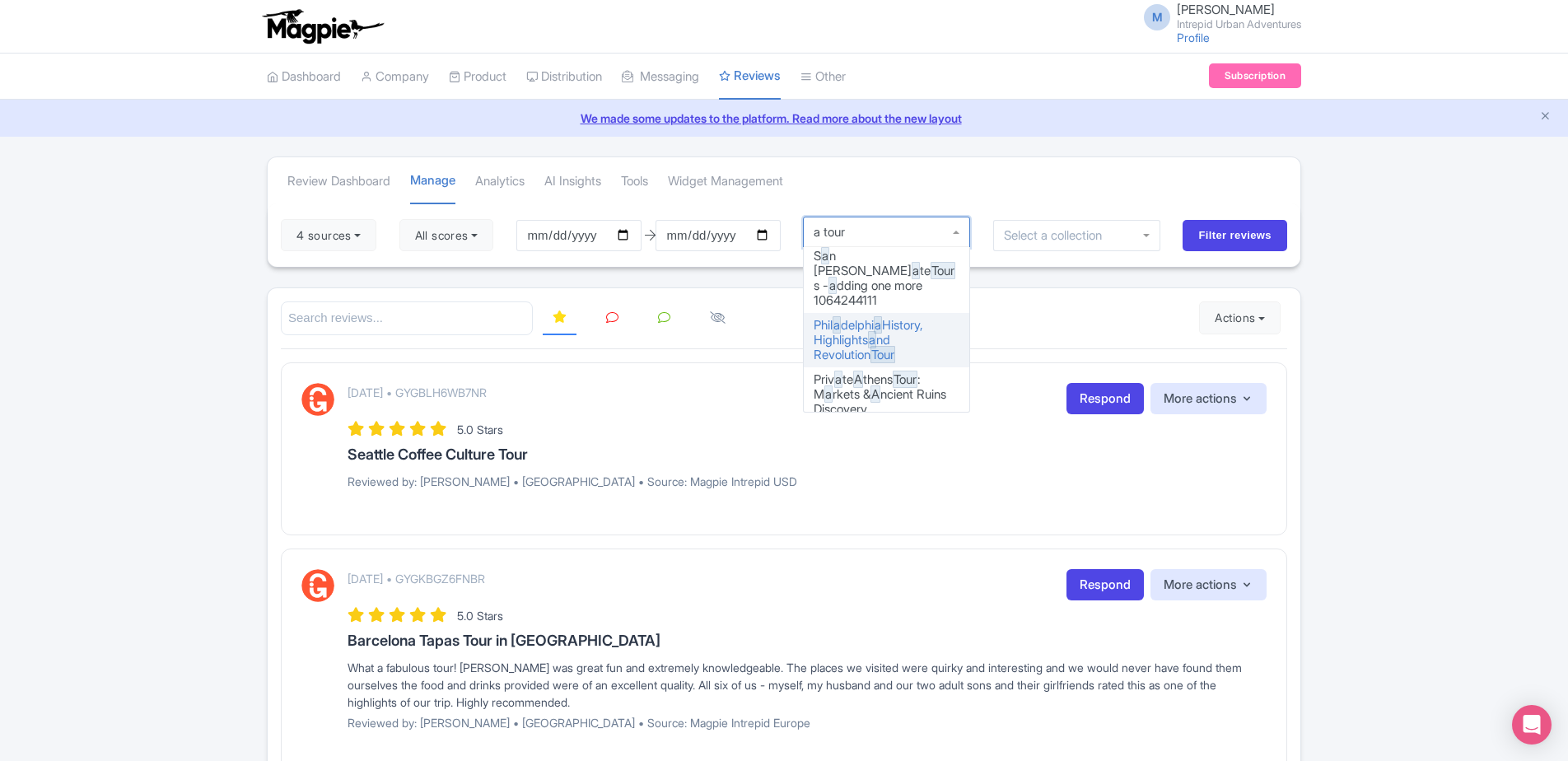
scroll to position [2815, 0]
drag, startPoint x: 862, startPoint y: 234, endPoint x: 832, endPoint y: 233, distance: 30.0
click at [832, 233] on div at bounding box center [887, 232] width 168 height 31
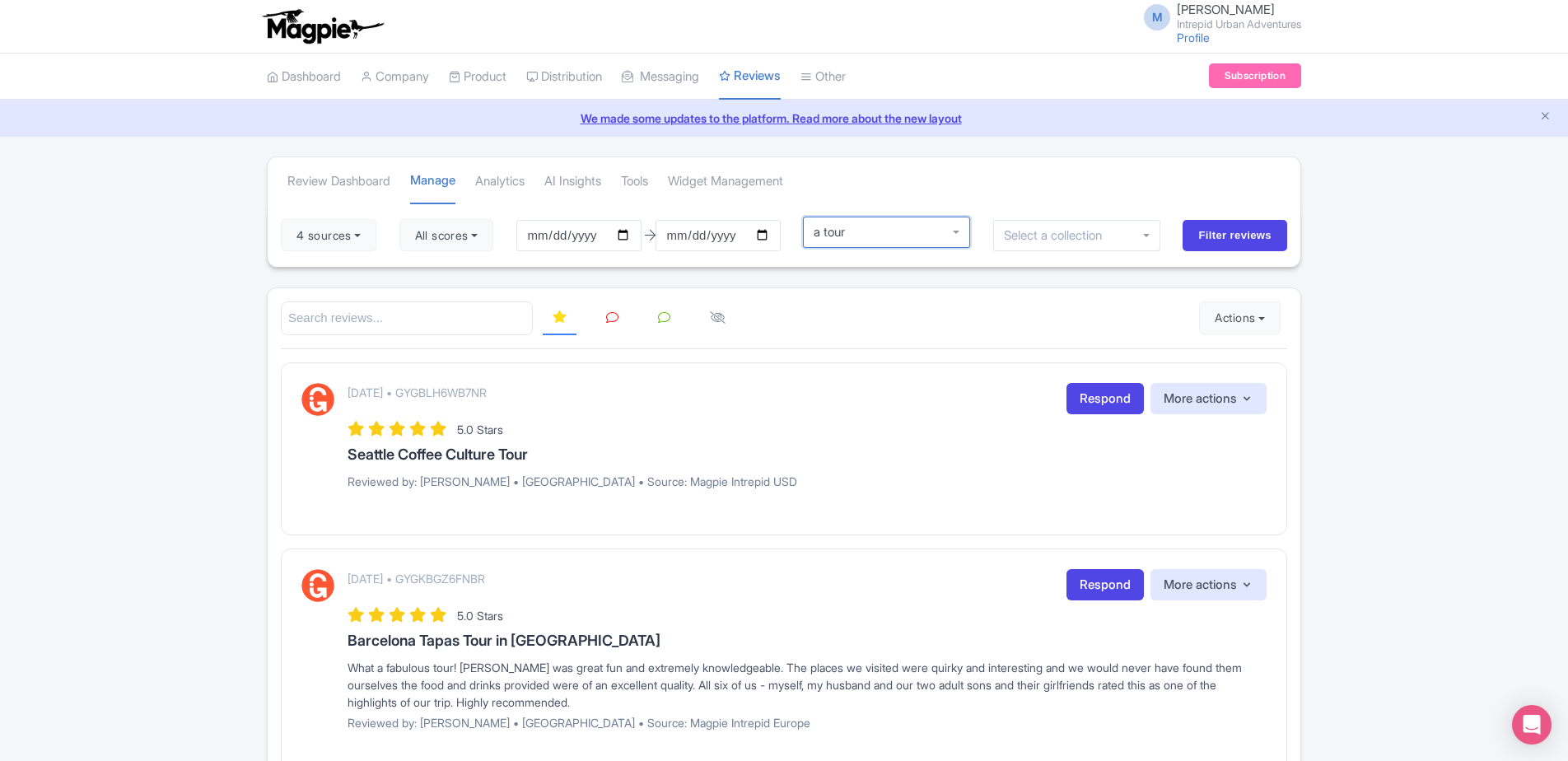
drag, startPoint x: 875, startPoint y: 237, endPoint x: 748, endPoint y: 233, distance: 127.1
click at [748, 233] on div "4 sources Select all Deselect all Select all Deselect all Urban Adventures - US…" at bounding box center [784, 235] width 1033 height 63
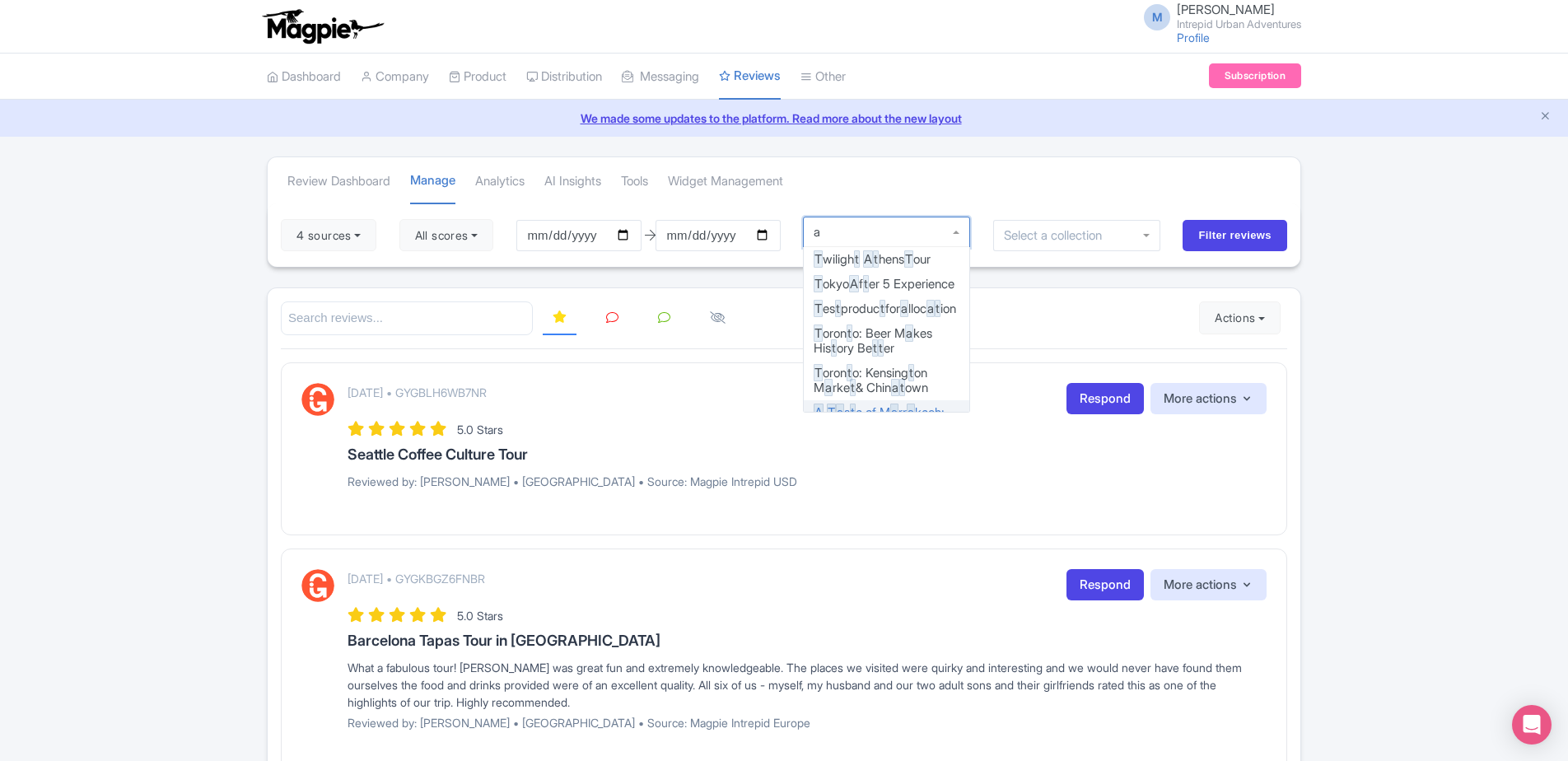
type input "a"
type input "tokyo"
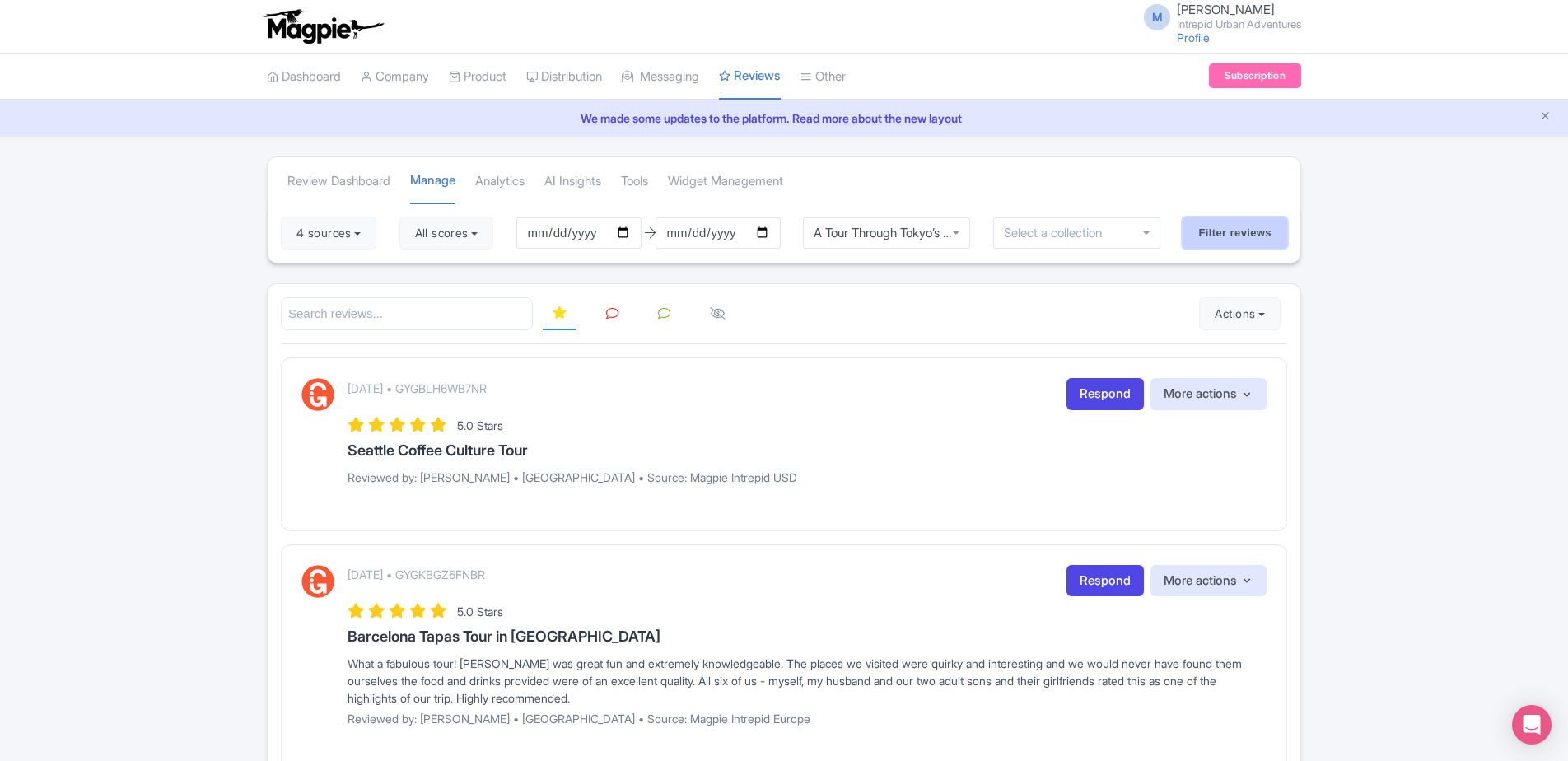
click at [1232, 236] on input "Filter reviews" at bounding box center [1234, 233] width 105 height 31
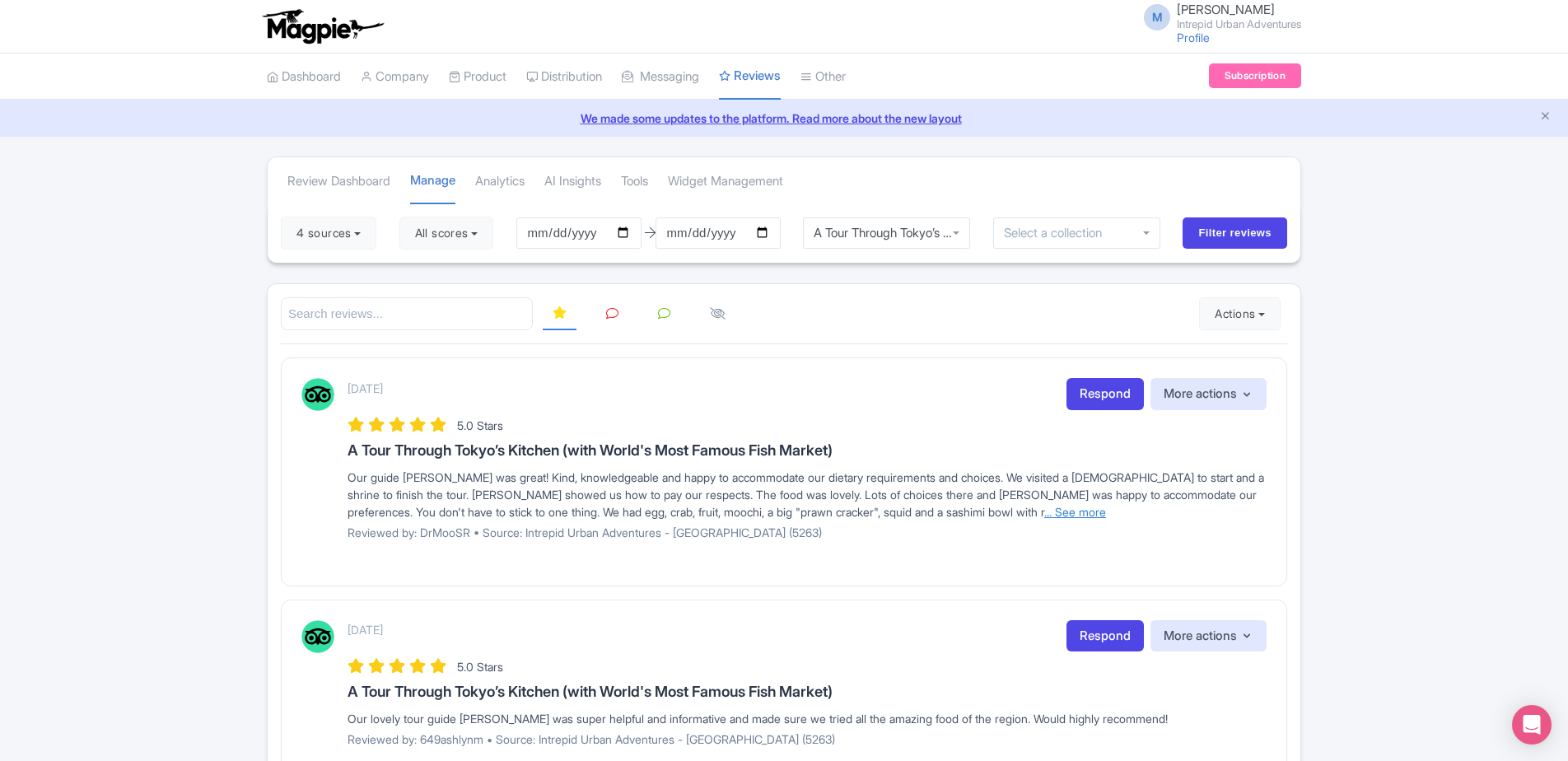
click at [1044, 513] on link "... See more" at bounding box center [1075, 511] width 62 height 14
